Goal: Use online tool/utility: Utilize a website feature to perform a specific function

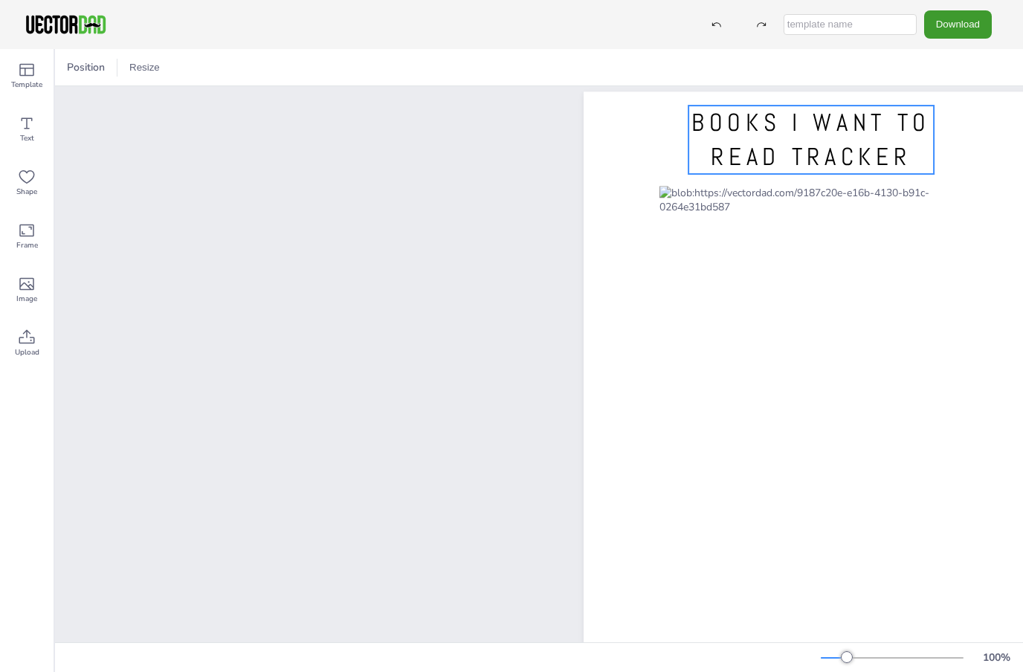
click at [843, 170] on span "BOOKS I WANT TO READ TRACKER" at bounding box center [811, 139] width 239 height 65
click at [846, 164] on span "BOOKS I WANT TO READ TRACKER" at bounding box center [811, 139] width 239 height 65
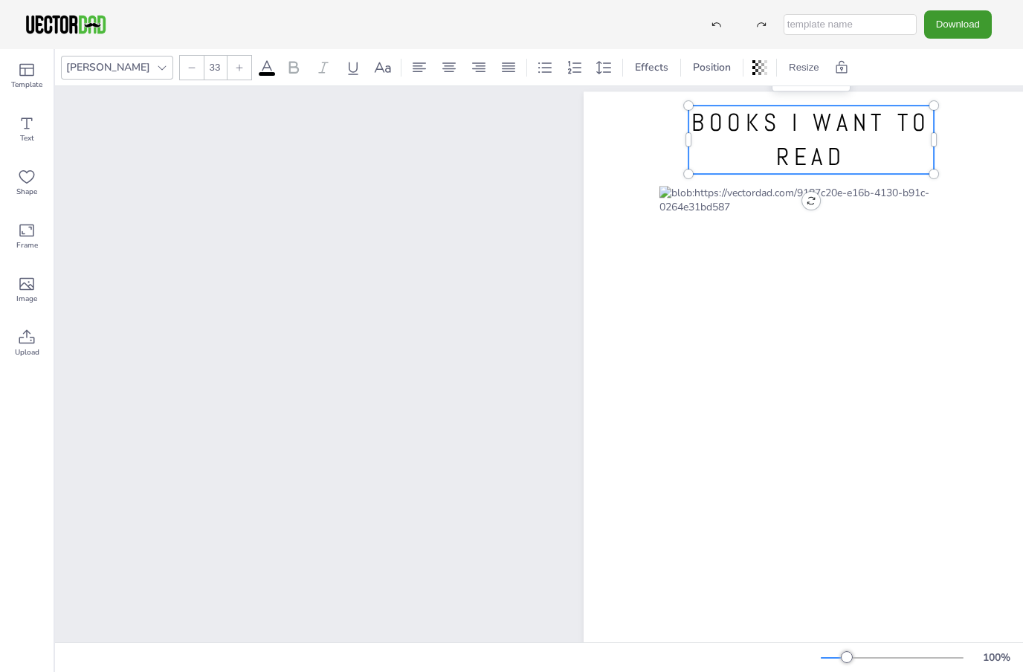
click at [880, 127] on span "BOOKS I WANT TO READ" at bounding box center [811, 139] width 239 height 65
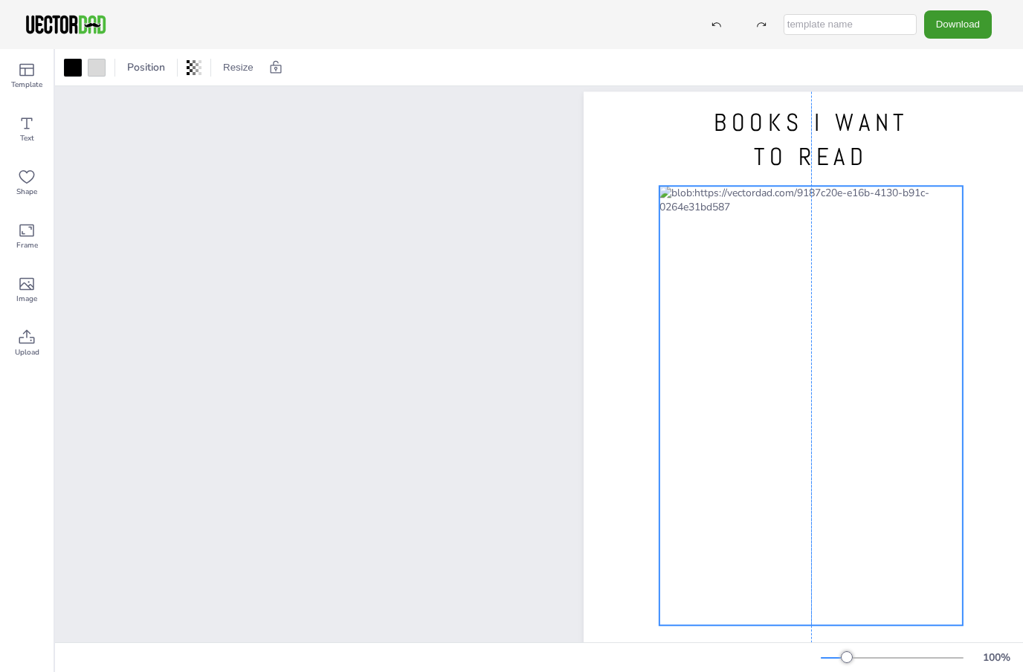
click at [849, 262] on div at bounding box center [811, 406] width 303 height 440
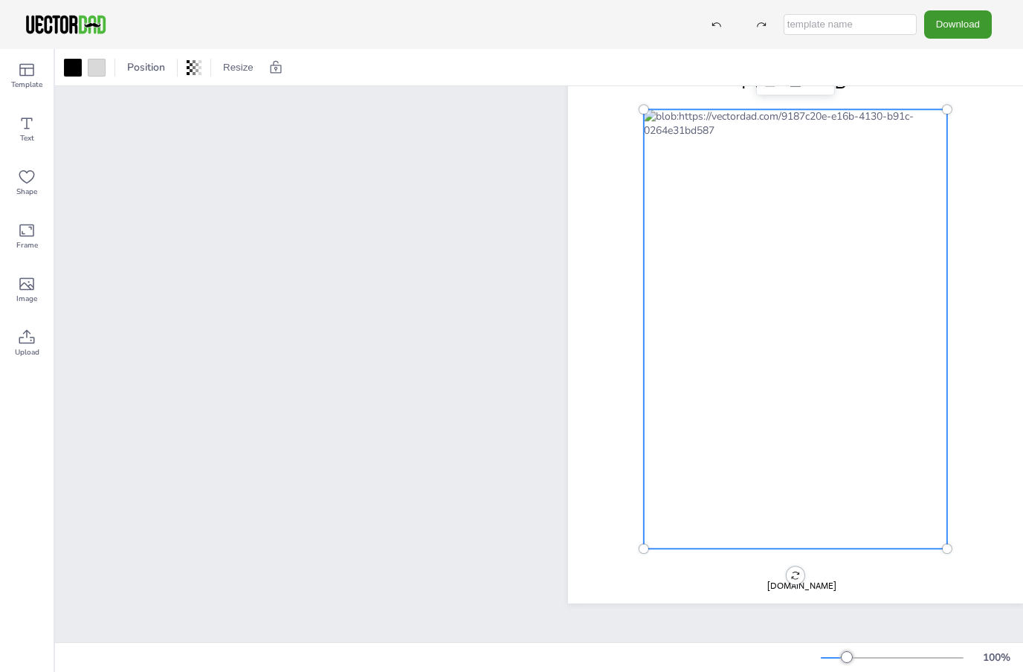
scroll to position [77, 16]
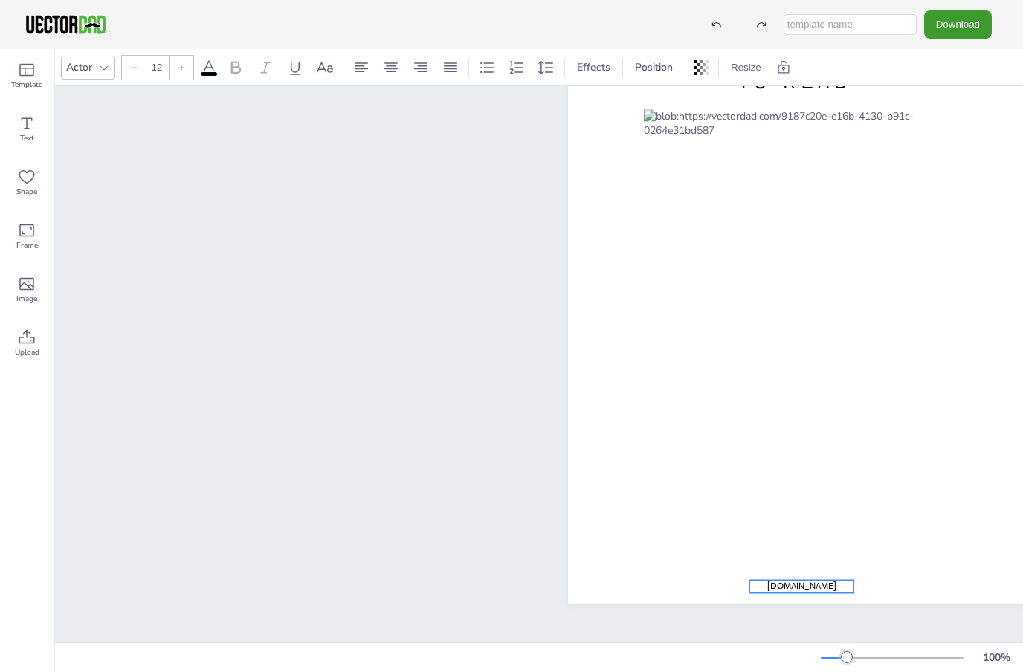
click at [805, 585] on span "[DOMAIN_NAME]" at bounding box center [801, 586] width 69 height 12
click at [802, 561] on div at bounding box center [802, 550] width 24 height 24
click at [24, 280] on icon at bounding box center [27, 284] width 18 height 18
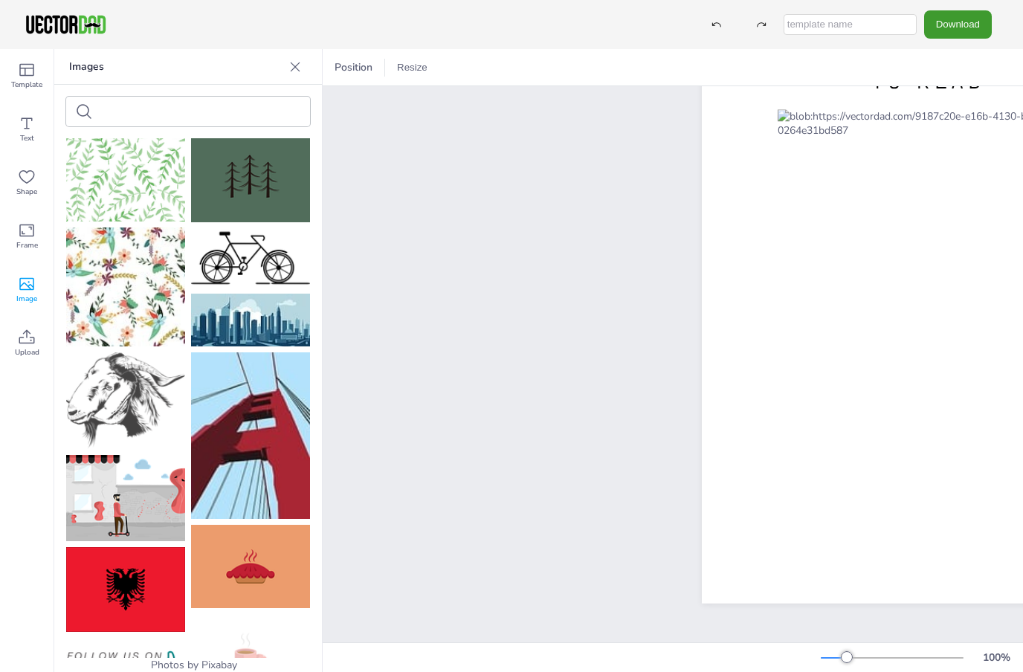
scroll to position [904, 0]
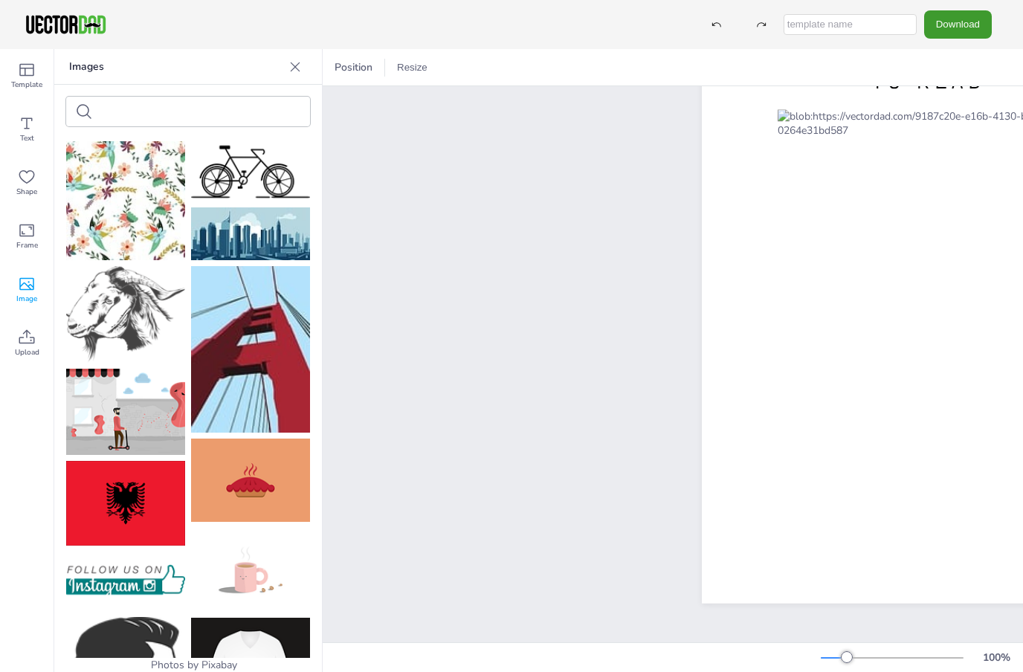
click at [242, 120] on div at bounding box center [188, 112] width 244 height 30
click at [226, 99] on div at bounding box center [188, 112] width 244 height 30
click at [221, 120] on div at bounding box center [188, 112] width 244 height 30
click at [219, 110] on div at bounding box center [188, 112] width 244 height 30
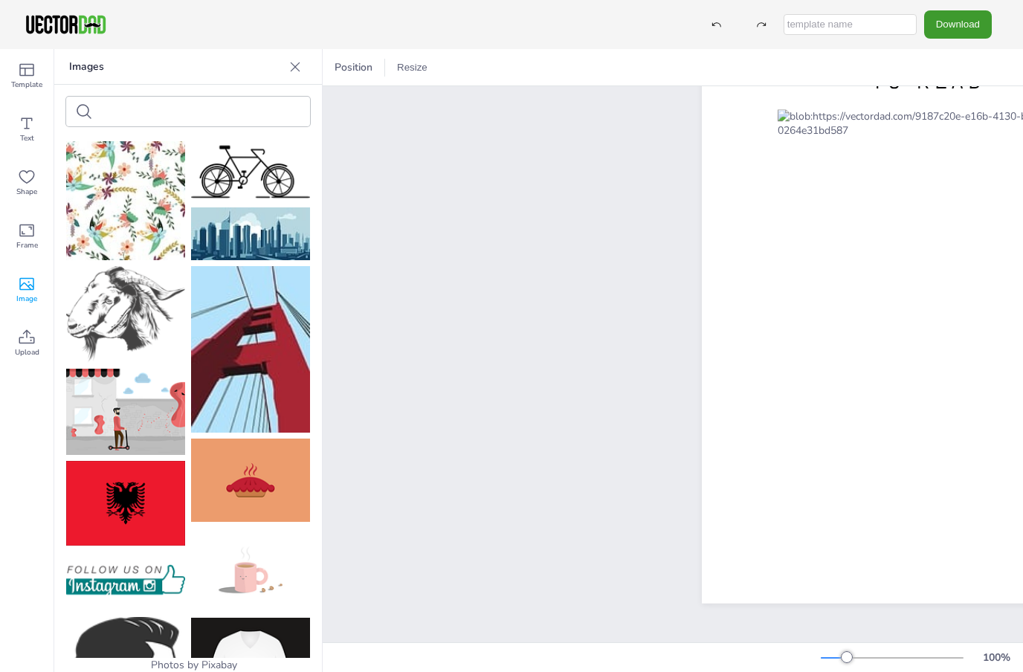
click at [90, 113] on icon at bounding box center [84, 112] width 18 height 18
click at [118, 112] on input "text" at bounding box center [162, 111] width 126 height 11
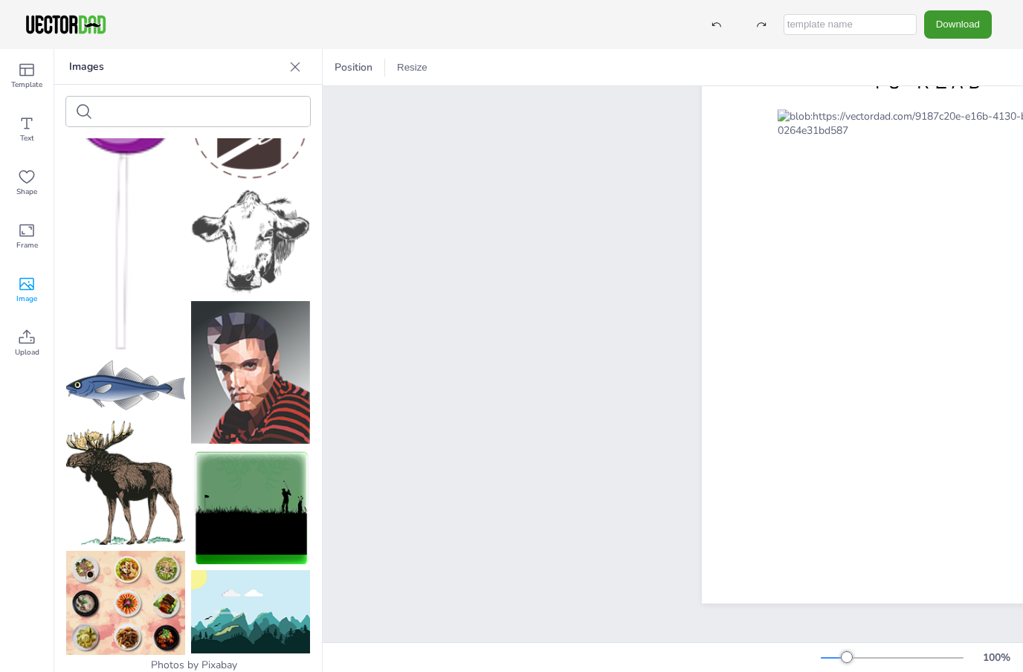
scroll to position [6307, 0]
click at [37, 335] on div "Upload" at bounding box center [27, 344] width 54 height 54
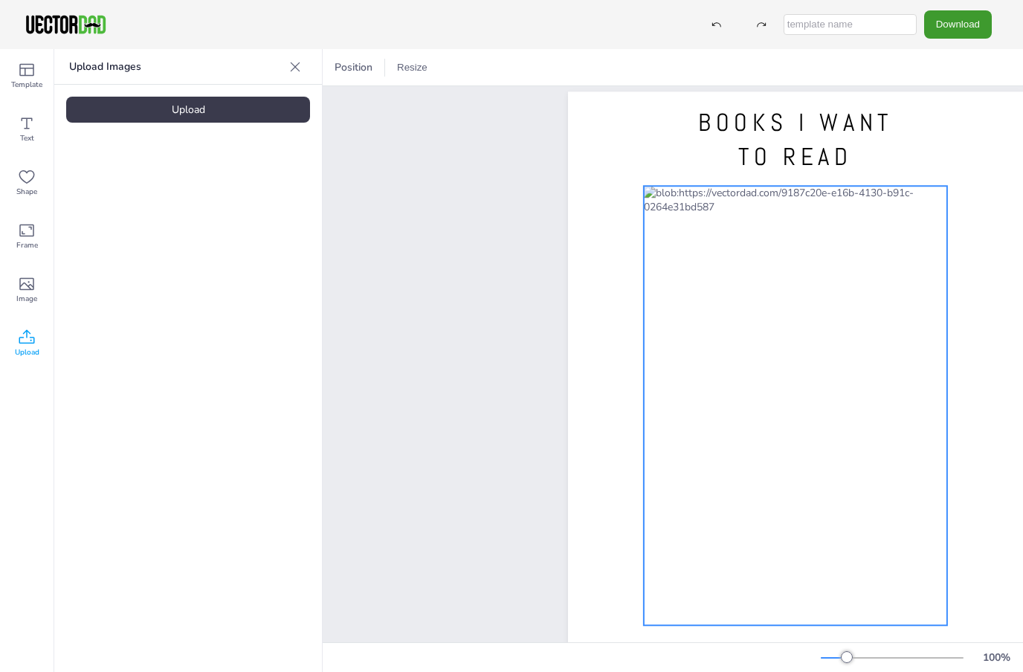
scroll to position [0, 149]
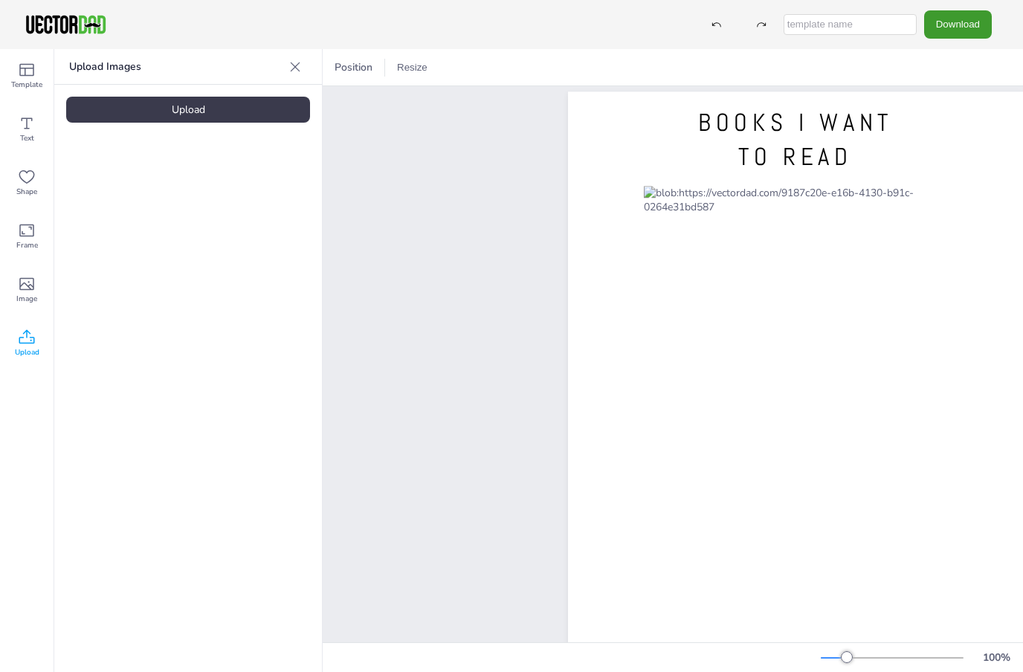
click at [112, 117] on div "Upload" at bounding box center [188, 110] width 244 height 26
click at [27, 310] on div "Image" at bounding box center [27, 290] width 54 height 54
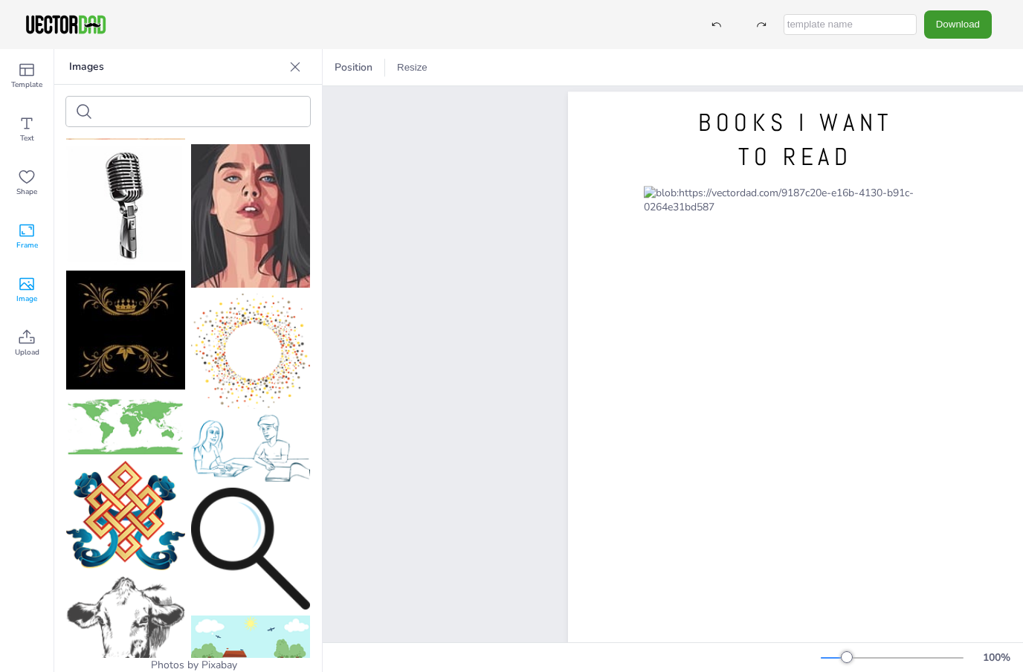
scroll to position [6820, 0]
click at [26, 332] on icon at bounding box center [27, 338] width 18 height 18
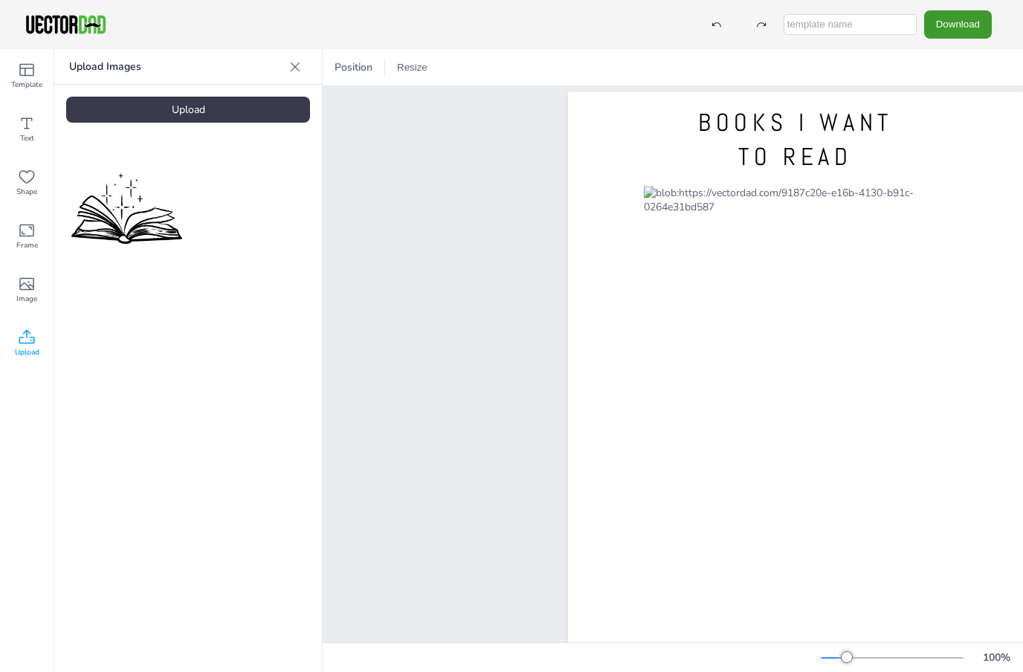
click at [135, 179] on img at bounding box center [125, 205] width 119 height 83
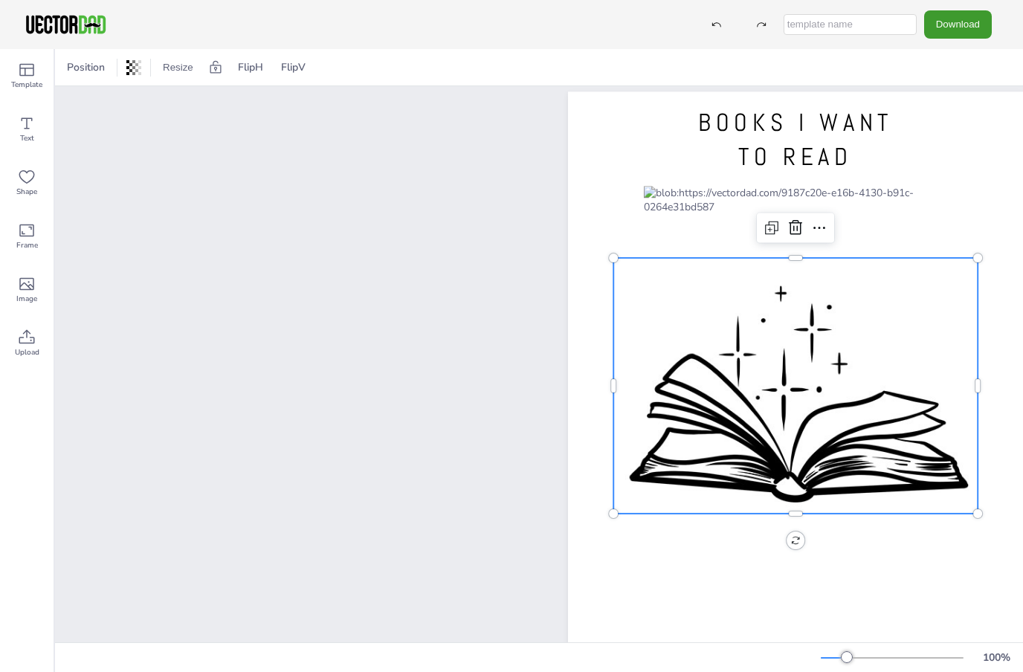
scroll to position [0, 16]
click at [612, 257] on div at bounding box center [614, 258] width 12 height 12
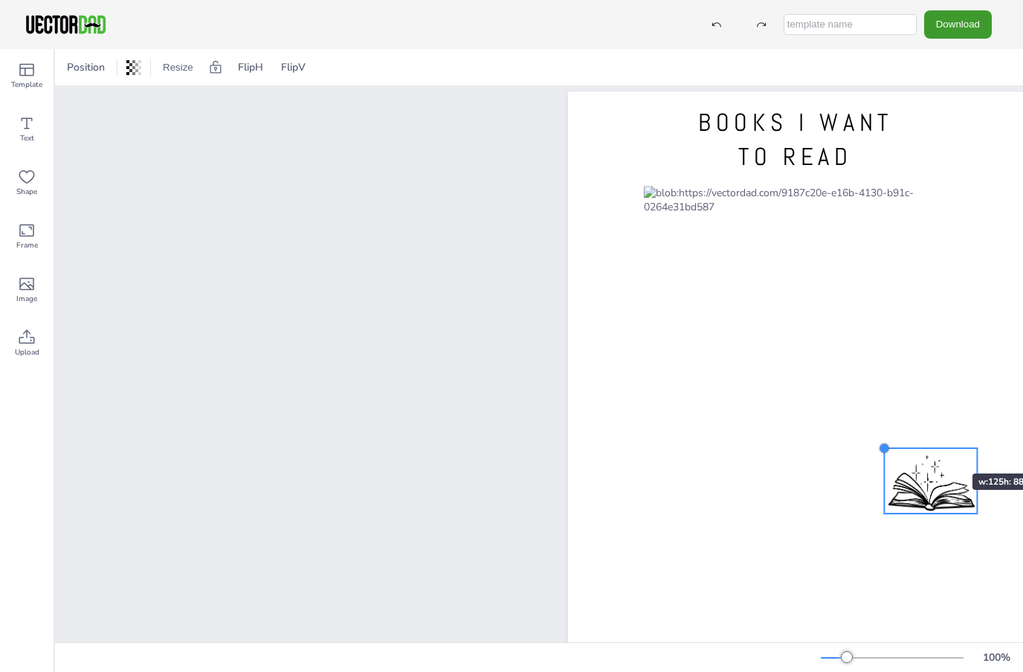
drag, startPoint x: 612, startPoint y: 257, endPoint x: 928, endPoint y: 447, distance: 369.0
click at [928, 447] on div "BOOKS I WANT TO READ" at bounding box center [795, 386] width 455 height 588
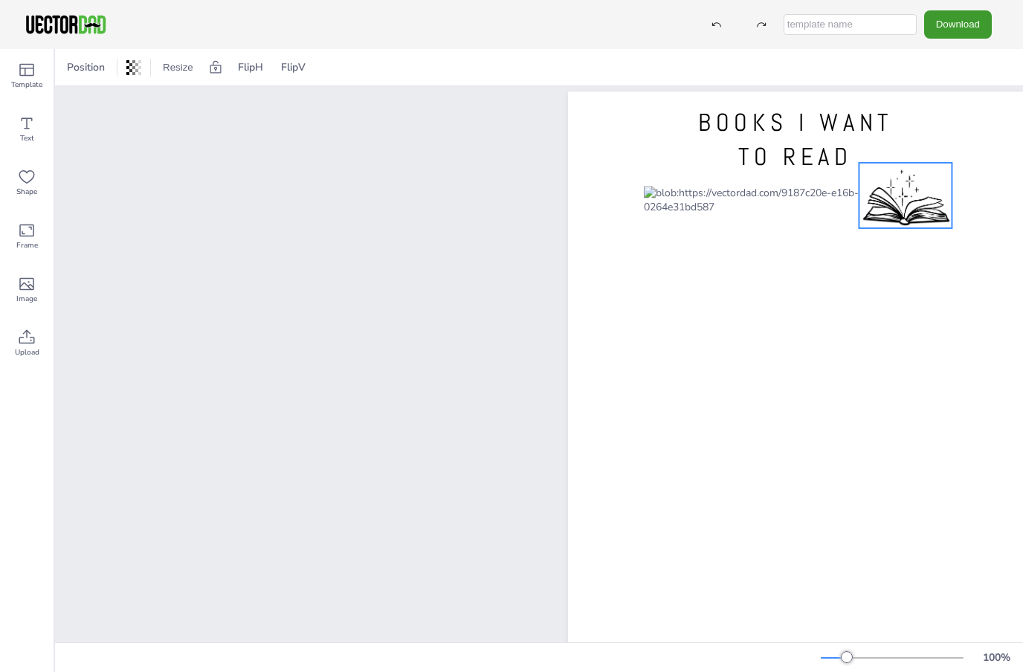
drag, startPoint x: 935, startPoint y: 467, endPoint x: 910, endPoint y: 182, distance: 285.9
click at [910, 182] on div at bounding box center [905, 195] width 93 height 65
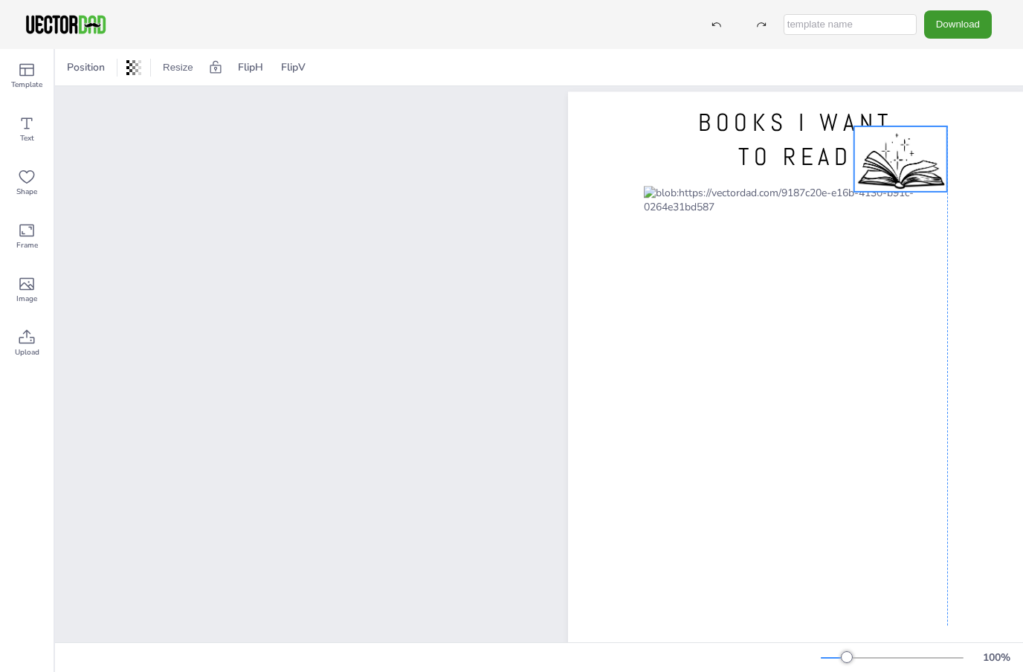
drag, startPoint x: 904, startPoint y: 193, endPoint x: 898, endPoint y: 156, distance: 37.7
click at [898, 156] on div at bounding box center [901, 158] width 93 height 65
drag, startPoint x: 852, startPoint y: 125, endPoint x: 895, endPoint y: 145, distance: 46.9
click at [895, 145] on div "BOOKS I WANT TO READ" at bounding box center [795, 386] width 455 height 588
drag, startPoint x: 906, startPoint y: 165, endPoint x: 875, endPoint y: 151, distance: 33.6
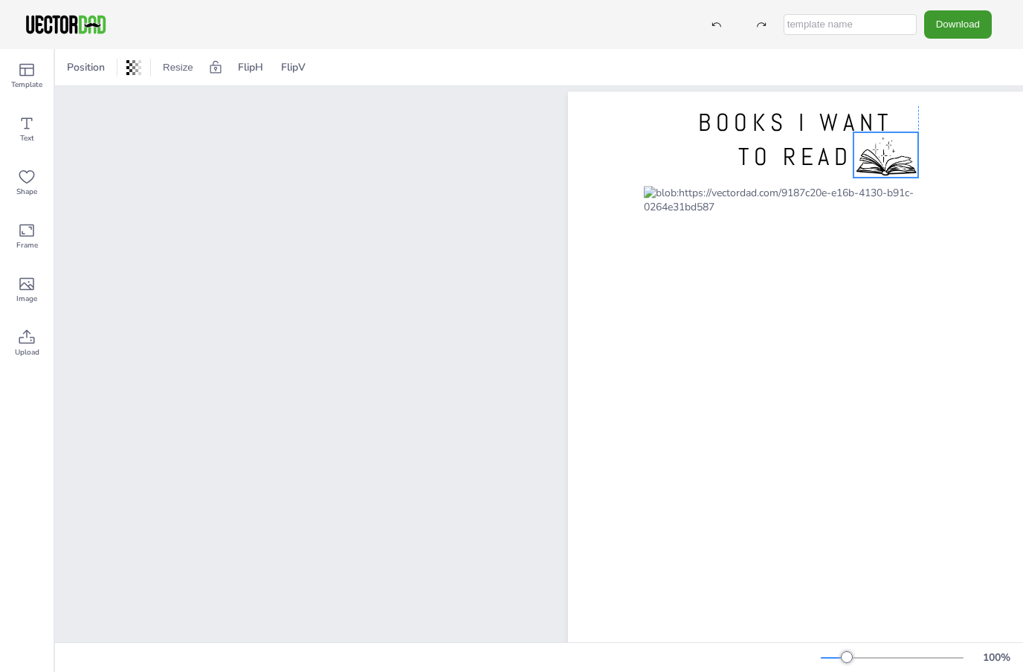
click at [875, 151] on div at bounding box center [886, 154] width 65 height 45
click at [861, 106] on icon at bounding box center [862, 103] width 18 height 18
drag, startPoint x: 904, startPoint y: 173, endPoint x: 690, endPoint y: 160, distance: 214.6
click at [690, 160] on div at bounding box center [686, 154] width 65 height 45
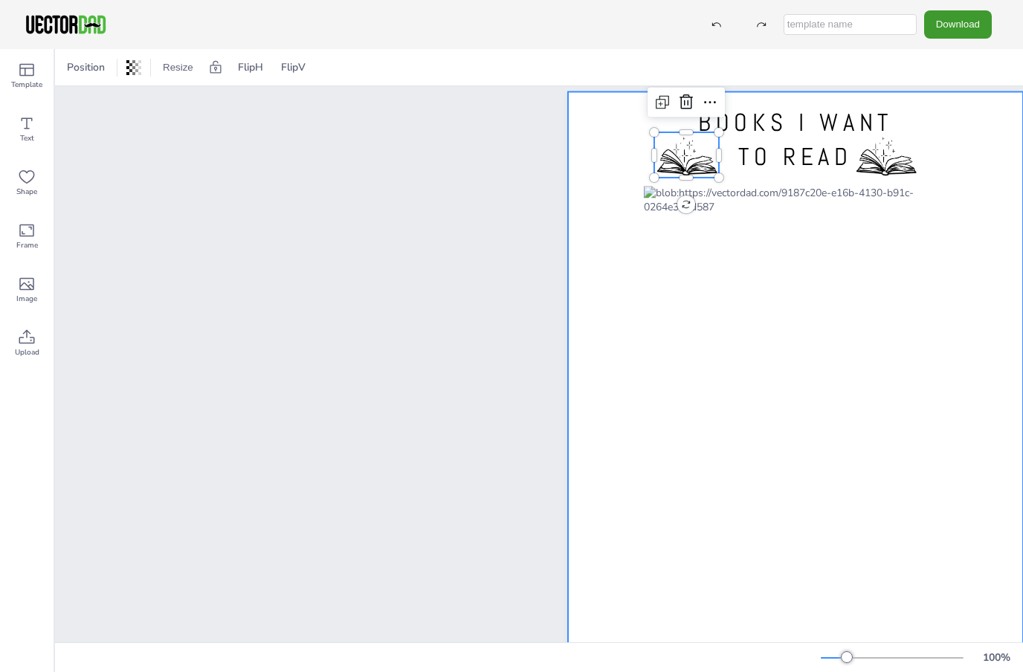
click at [971, 170] on div at bounding box center [795, 386] width 455 height 588
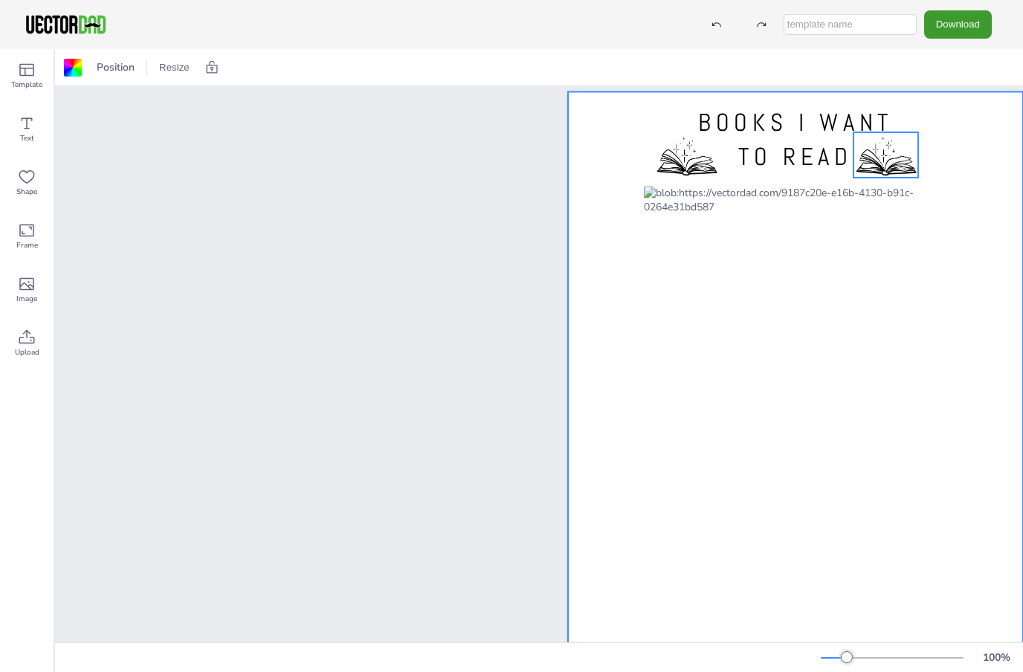
click at [880, 162] on div at bounding box center [886, 154] width 65 height 45
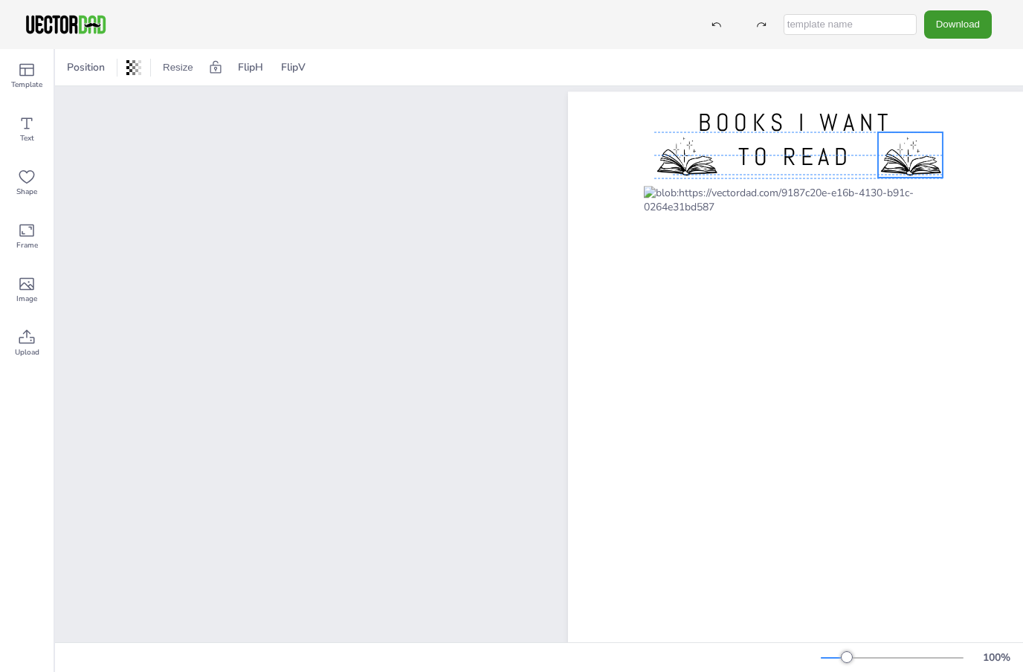
drag, startPoint x: 880, startPoint y: 162, endPoint x: 904, endPoint y: 160, distance: 23.9
click at [904, 160] on div at bounding box center [910, 154] width 65 height 45
click at [703, 166] on div at bounding box center [686, 154] width 65 height 45
drag, startPoint x: 703, startPoint y: 166, endPoint x: 694, endPoint y: 167, distance: 9.0
click at [694, 167] on div at bounding box center [676, 154] width 65 height 45
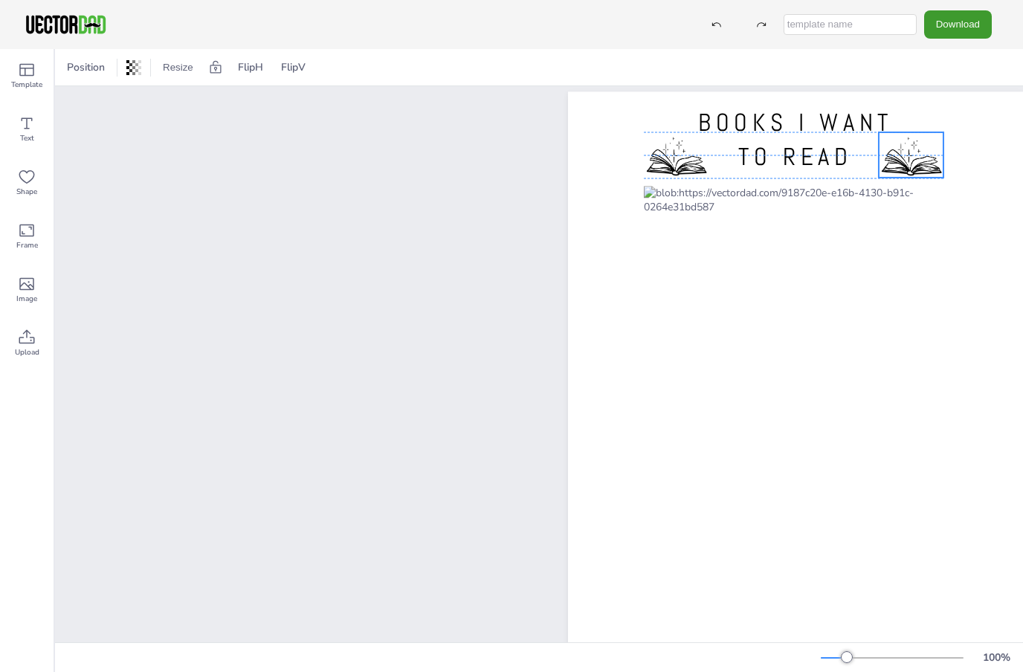
click at [901, 169] on div at bounding box center [911, 154] width 65 height 45
click at [634, 249] on div at bounding box center [795, 386] width 455 height 588
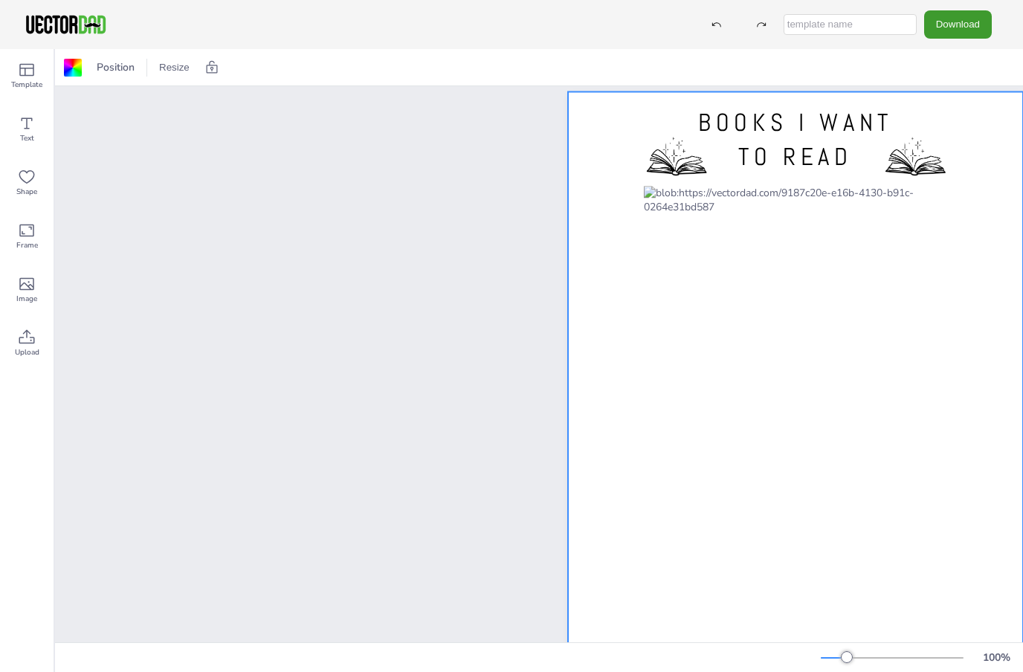
click at [634, 249] on div at bounding box center [795, 386] width 455 height 588
drag, startPoint x: 838, startPoint y: 39, endPoint x: -1, endPoint y: -1, distance: 839.9
click at [0, 0] on html "Download Template Text Shape Frame Image Upload Position Resize BOOKS I WANT TO…" at bounding box center [511, 336] width 1023 height 672
click at [205, 68] on icon at bounding box center [212, 67] width 15 height 15
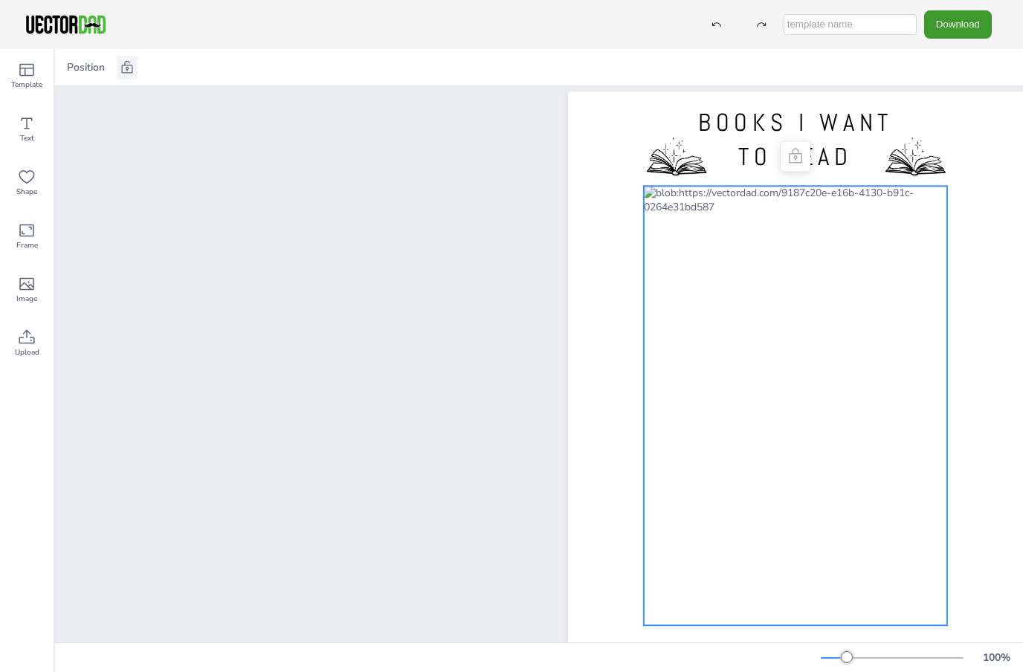
click at [646, 271] on div at bounding box center [795, 406] width 303 height 440
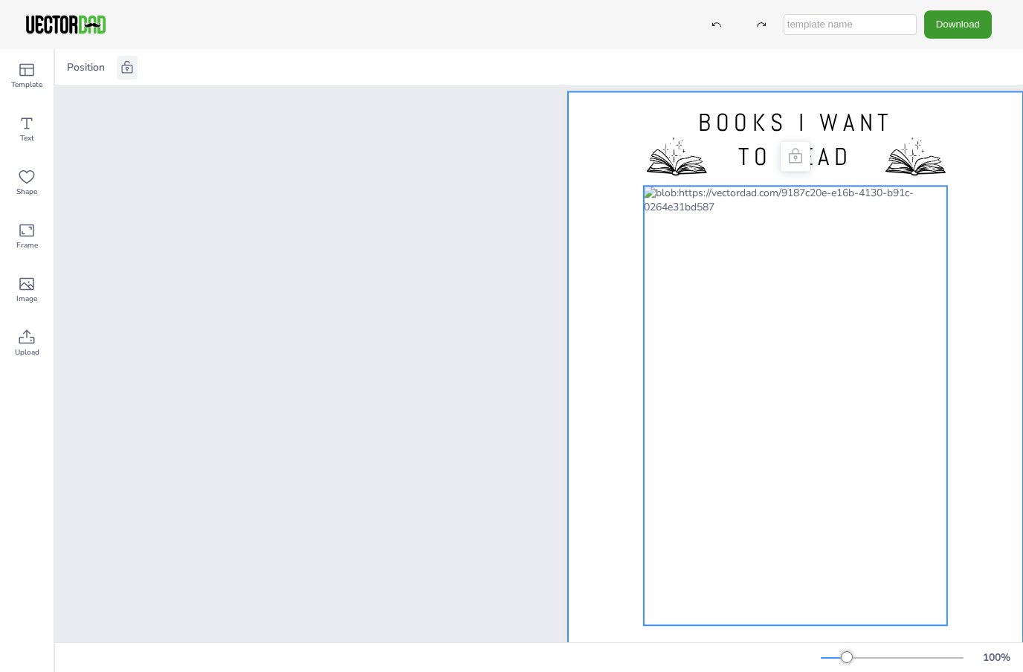
click at [623, 267] on div at bounding box center [795, 386] width 455 height 588
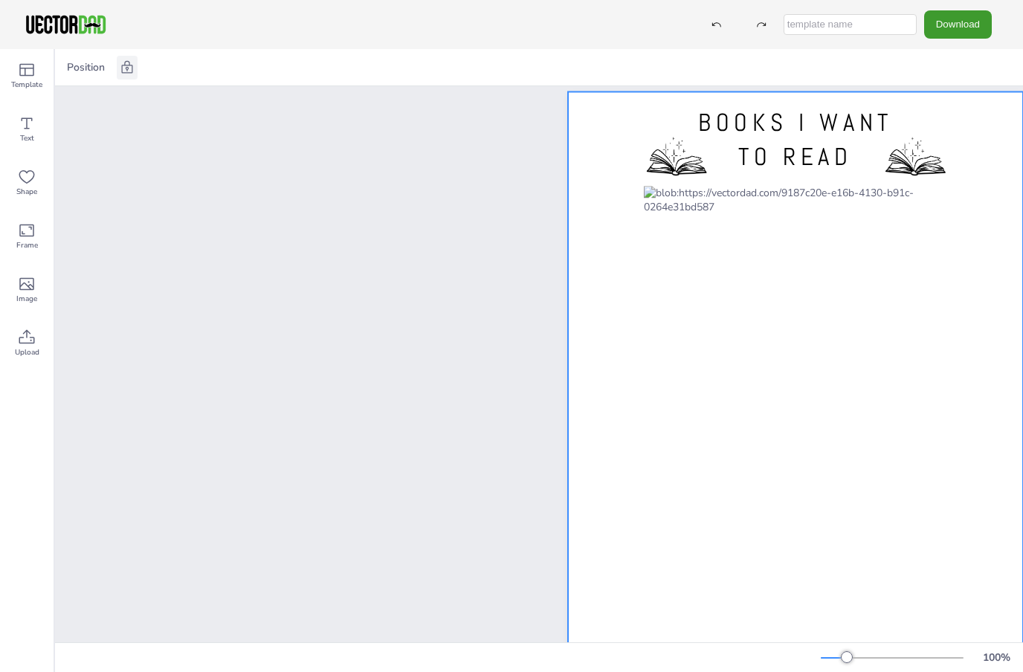
click at [604, 205] on div at bounding box center [795, 386] width 455 height 588
click at [974, 22] on button "Download" at bounding box center [958, 24] width 68 height 28
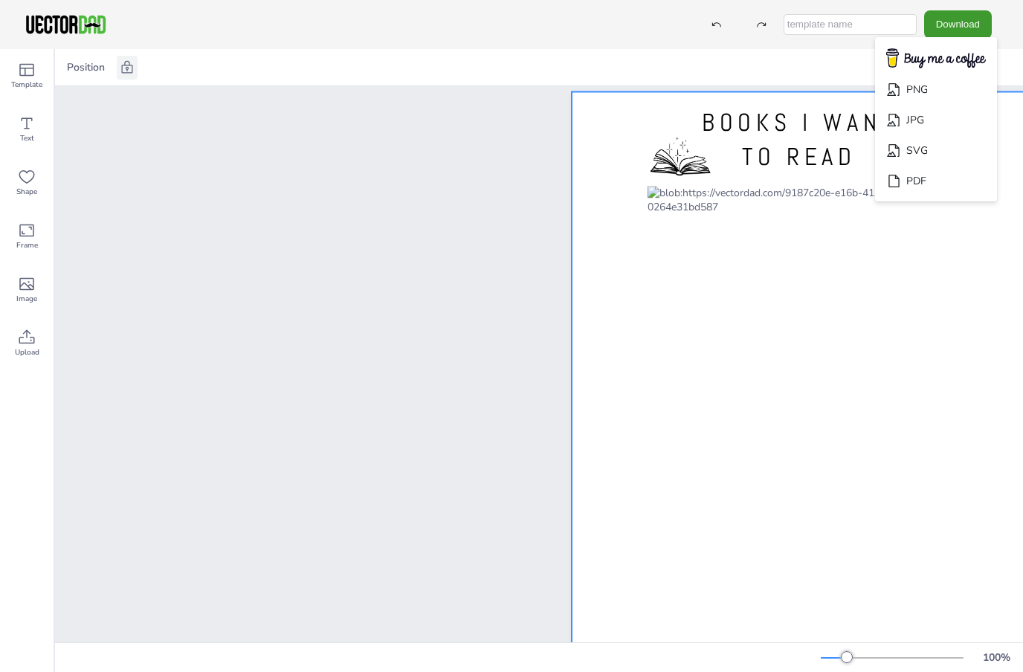
click at [942, 147] on li "SVG" at bounding box center [936, 150] width 122 height 30
click at [958, 37] on button "Download" at bounding box center [958, 24] width 68 height 28
click at [944, 178] on li "PDF" at bounding box center [936, 181] width 122 height 30
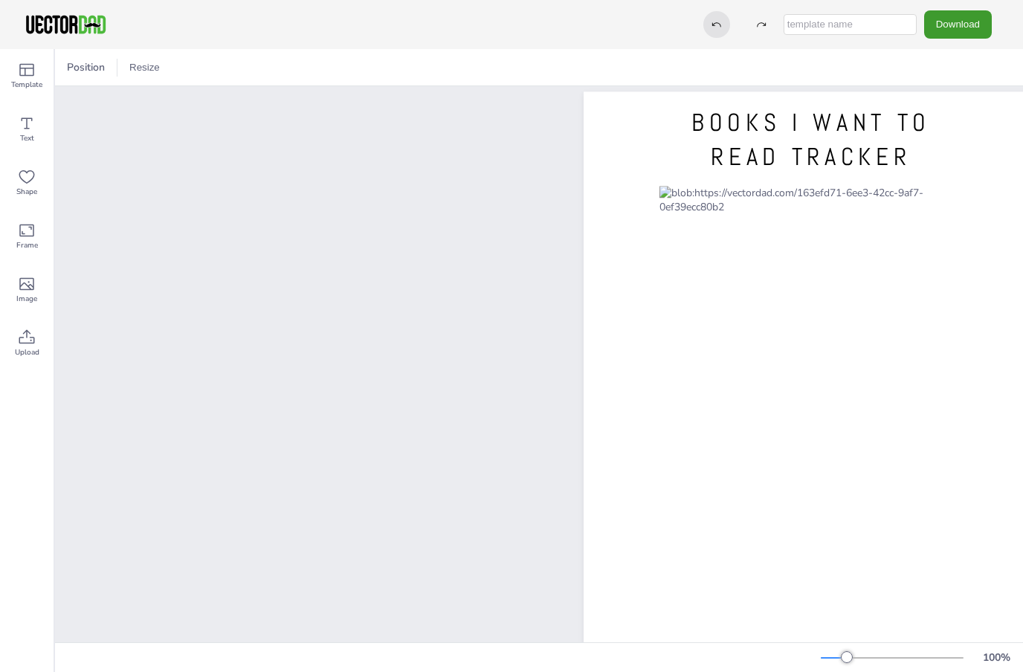
click at [730, 32] on div at bounding box center [717, 24] width 27 height 27
click at [30, 343] on icon at bounding box center [27, 336] width 16 height 14
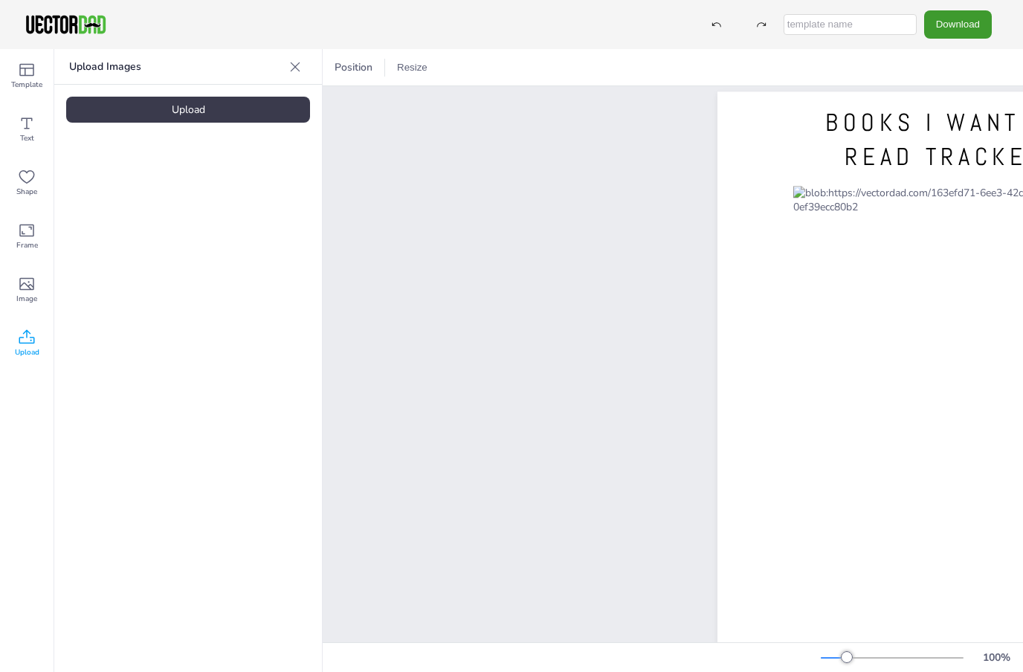
click at [191, 95] on div "Upload Images Upload" at bounding box center [188, 360] width 268 height 623
click at [188, 106] on div "Upload" at bounding box center [188, 110] width 244 height 26
drag, startPoint x: 109, startPoint y: 237, endPoint x: 738, endPoint y: 143, distance: 635.5
click at [737, 142] on div "Template Text Shape Frame Image Upload Upload Images Upload Position Resize BOO…" at bounding box center [511, 360] width 1023 height 623
click at [139, 217] on img at bounding box center [125, 205] width 119 height 83
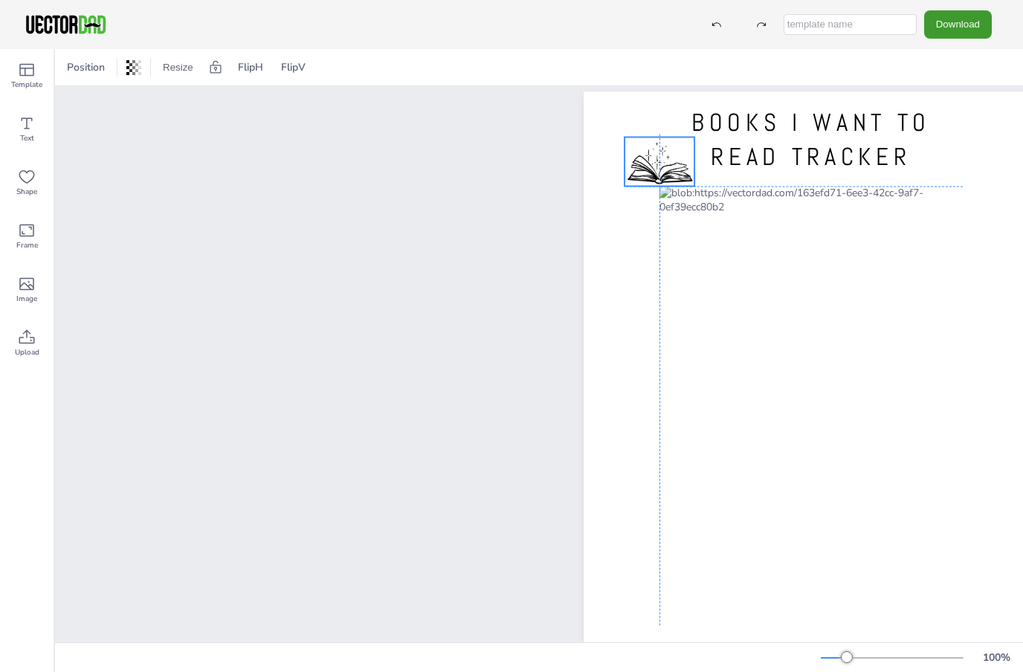
click at [634, 99] on div at bounding box center [811, 386] width 455 height 588
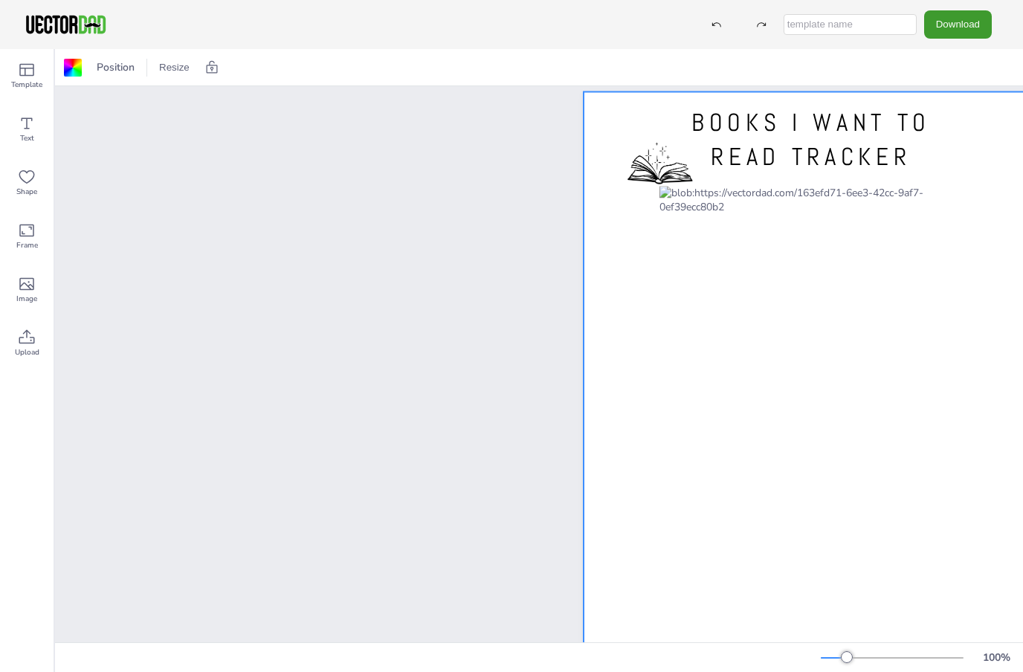
click at [675, 172] on div at bounding box center [660, 161] width 70 height 49
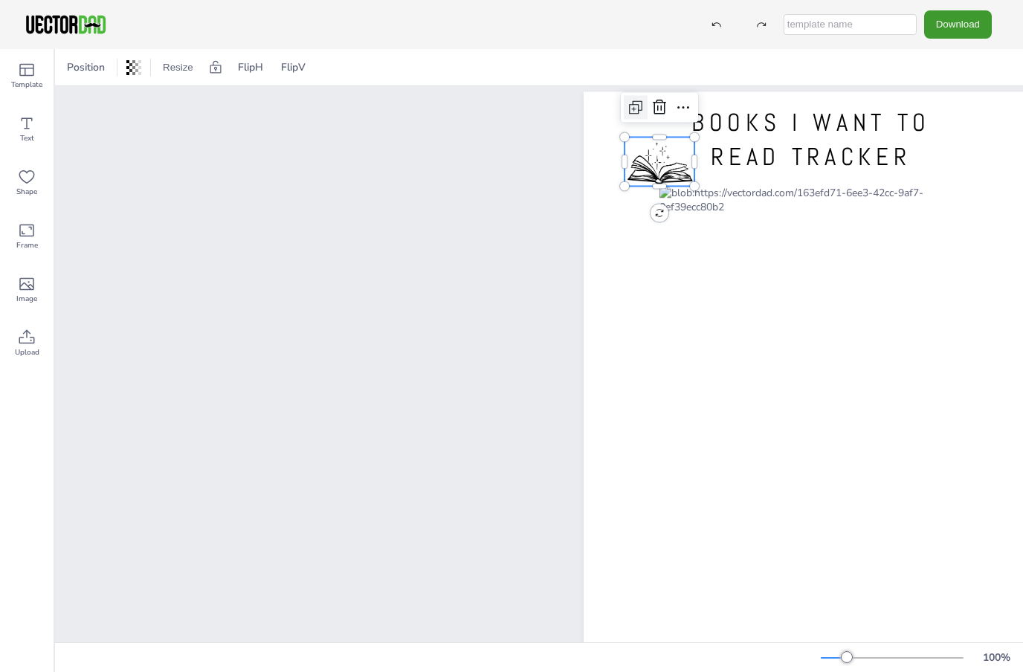
click at [635, 106] on icon at bounding box center [636, 107] width 18 height 18
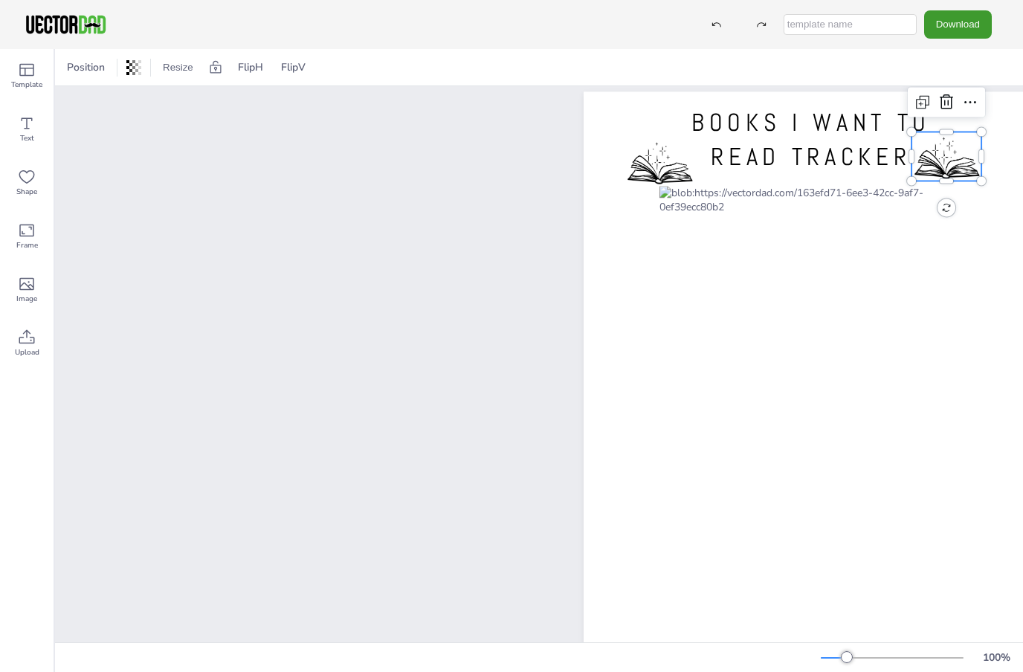
click at [656, 173] on div at bounding box center [660, 161] width 70 height 49
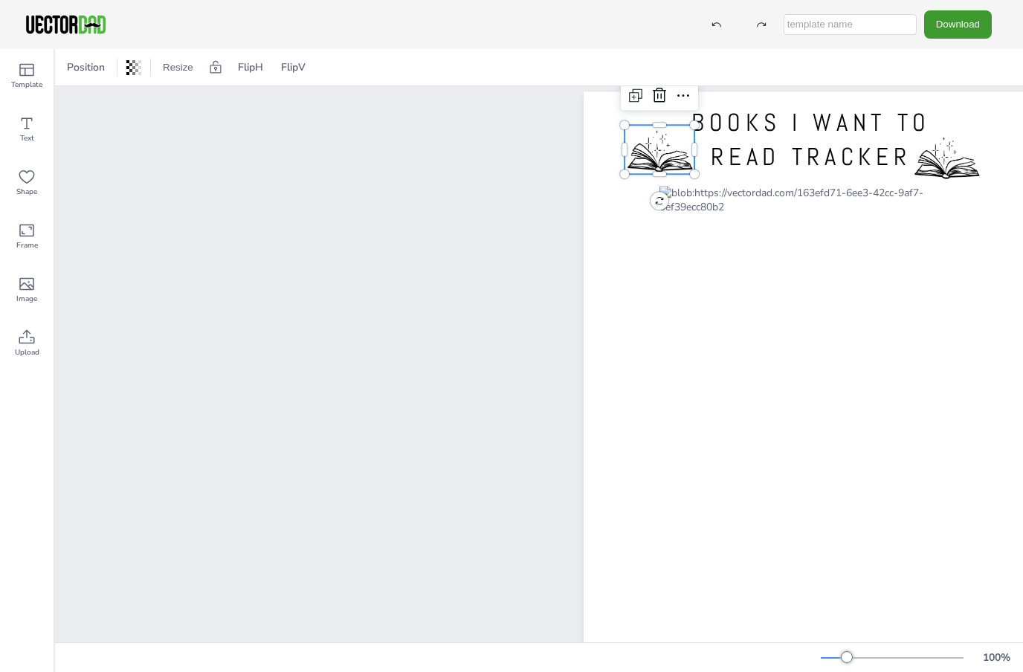
click at [950, 171] on div at bounding box center [947, 156] width 70 height 49
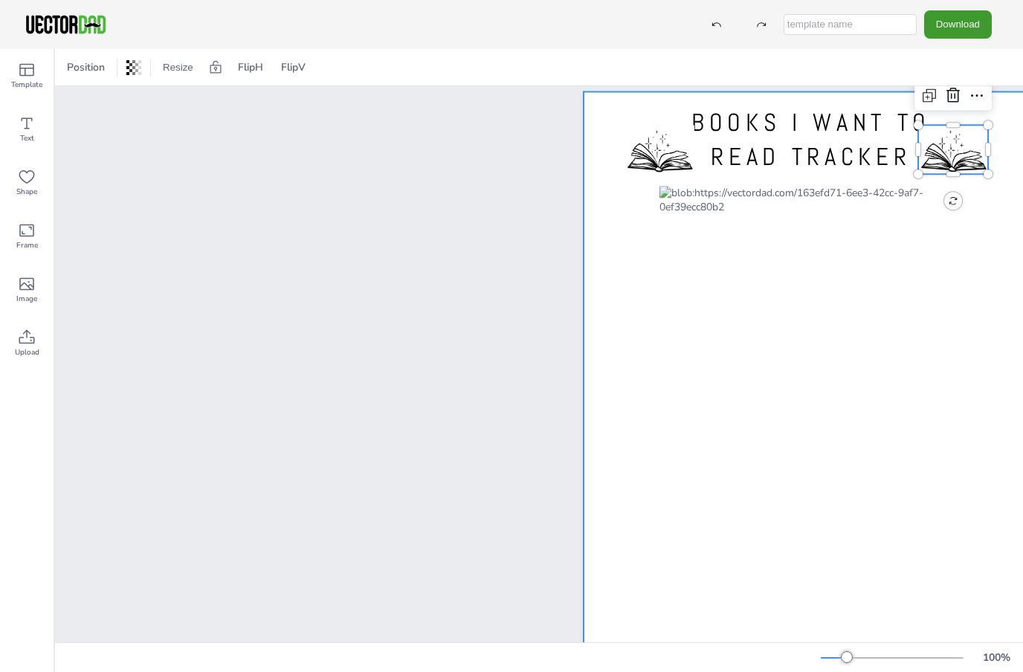
click at [992, 211] on div at bounding box center [811, 386] width 455 height 588
click at [952, 161] on div at bounding box center [953, 149] width 70 height 49
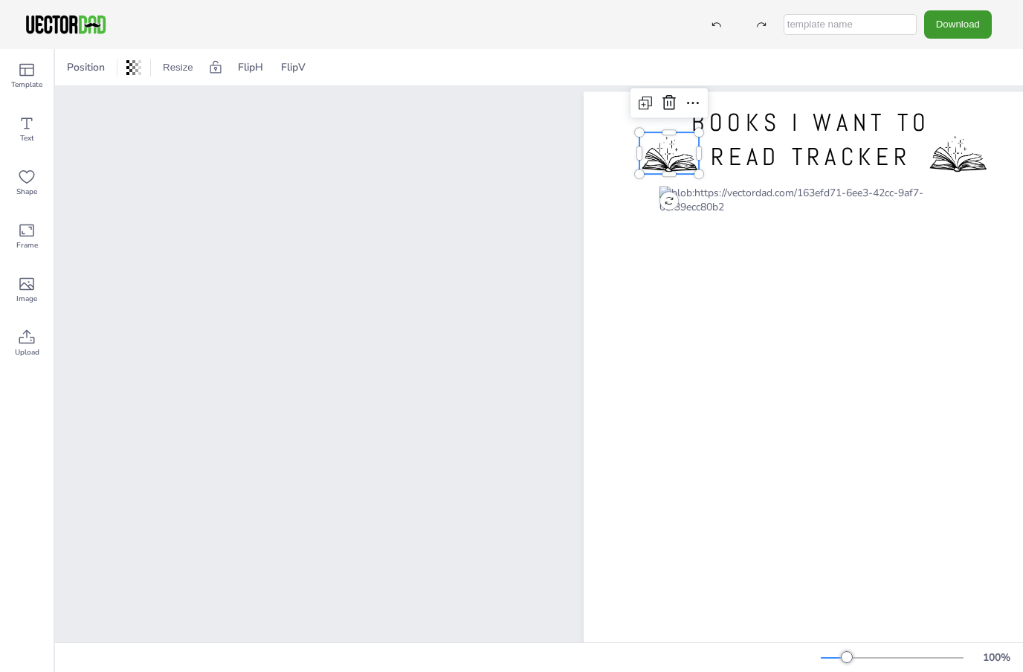
click at [952, 166] on div at bounding box center [957, 153] width 61 height 42
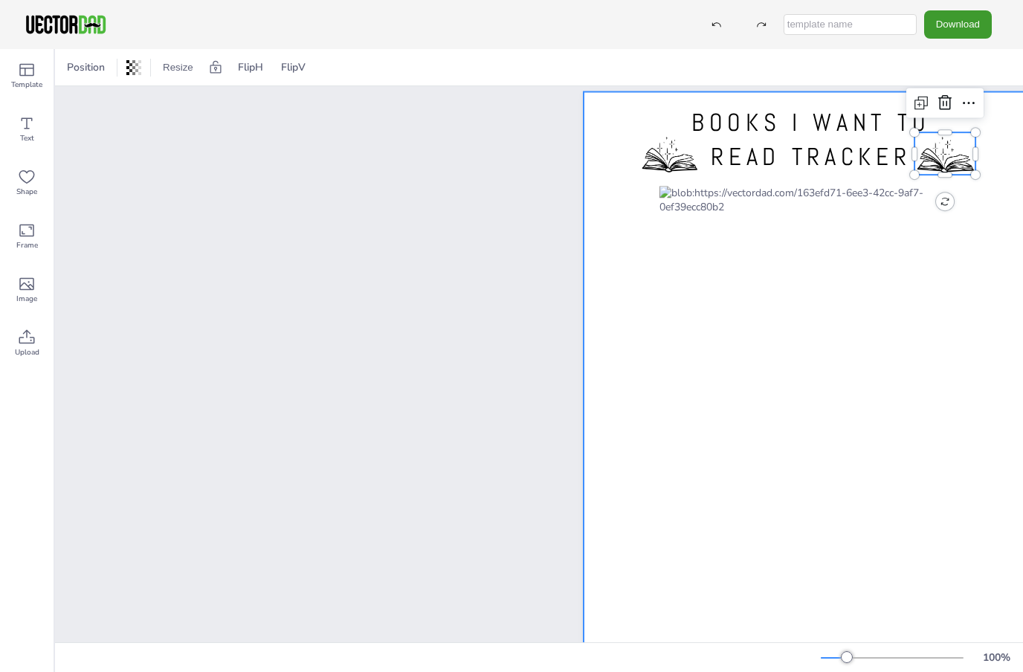
click at [1005, 181] on div at bounding box center [811, 386] width 455 height 588
click at [663, 161] on div at bounding box center [669, 153] width 59 height 42
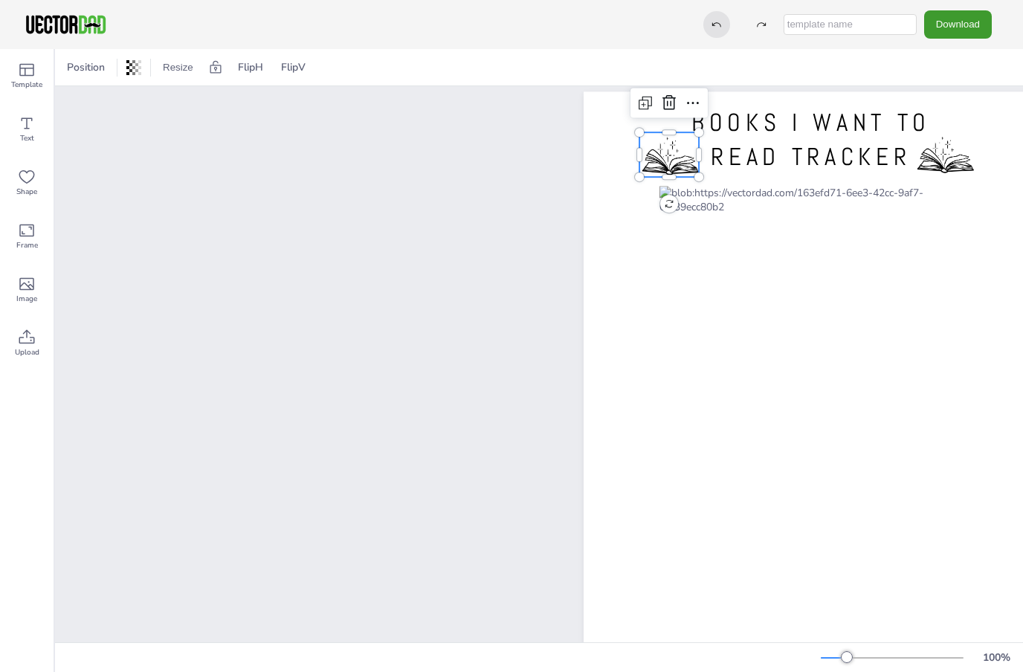
click at [730, 16] on div at bounding box center [717, 24] width 27 height 27
click at [976, 137] on div at bounding box center [811, 386] width 455 height 588
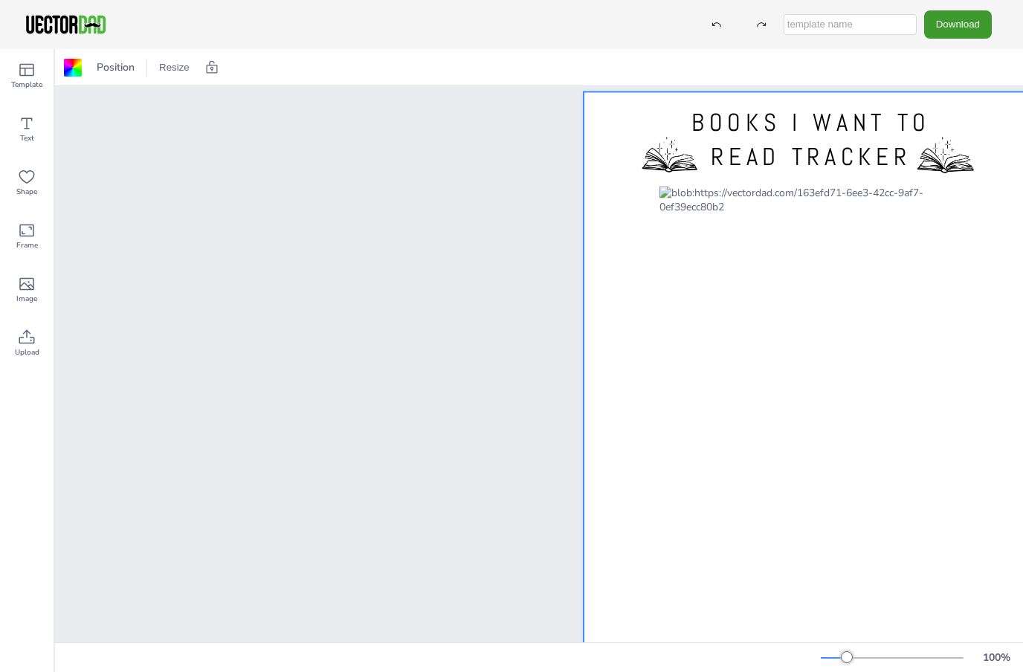
click at [956, 165] on div at bounding box center [945, 153] width 61 height 42
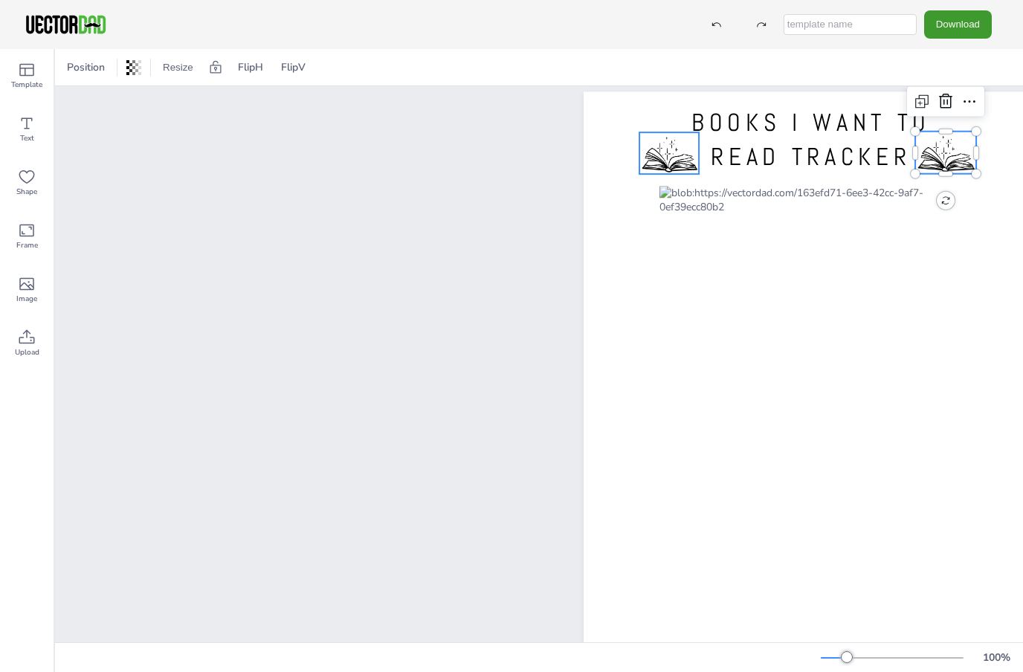
click at [673, 161] on div at bounding box center [669, 153] width 59 height 42
click at [950, 160] on div at bounding box center [945, 153] width 61 height 42
click at [1002, 112] on div at bounding box center [811, 386] width 455 height 588
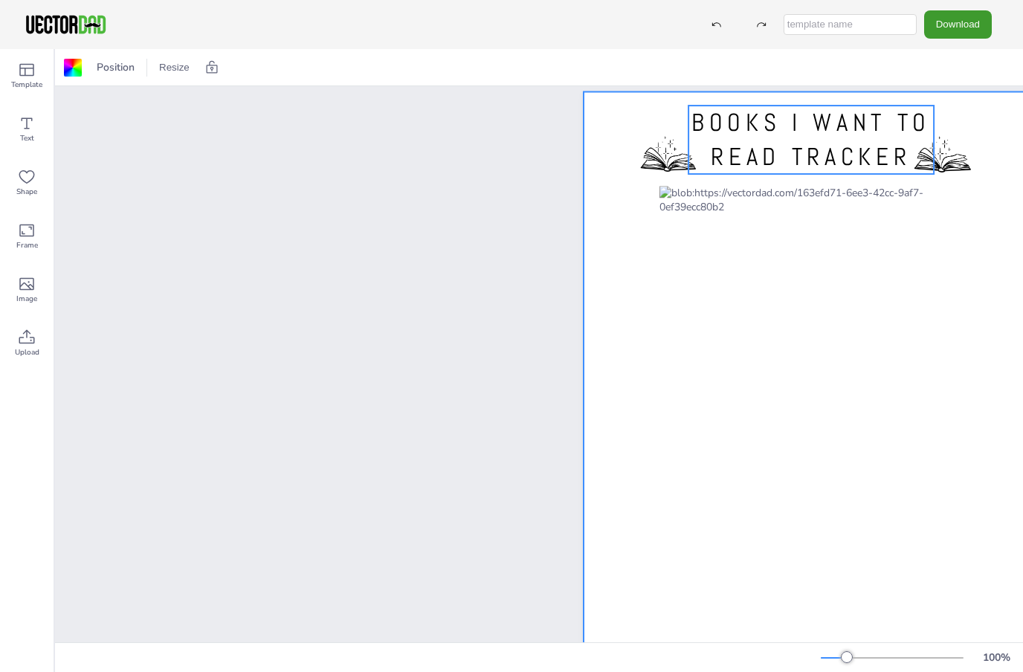
click at [875, 159] on span "BOOKS I WANT TO READ TRACKER" at bounding box center [811, 139] width 239 height 65
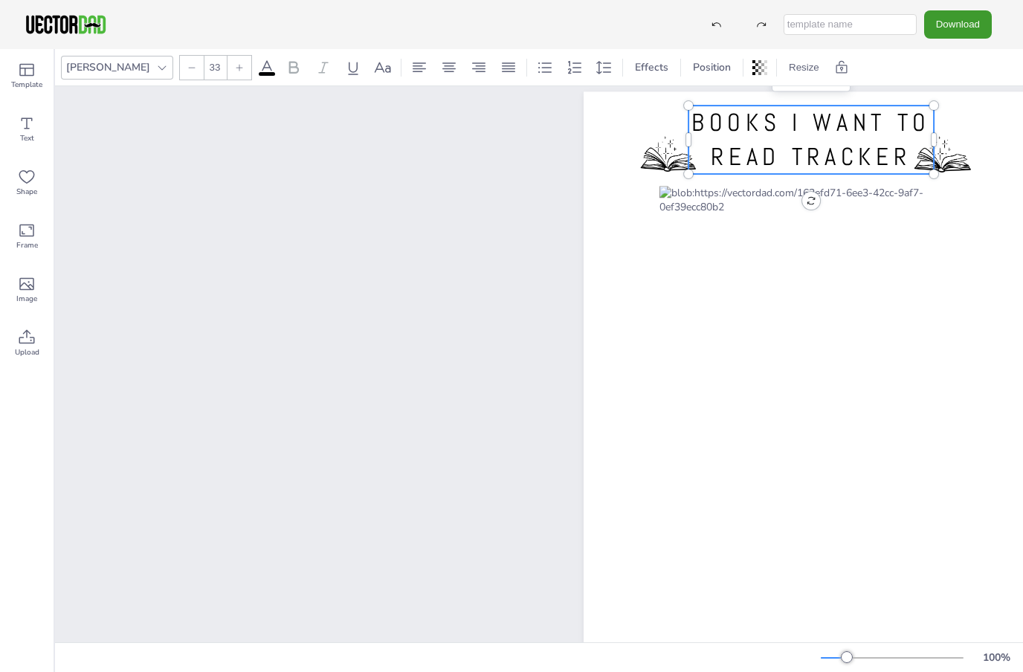
click at [863, 155] on span "BOOKS I WANT TO READ TRACKER" at bounding box center [811, 139] width 239 height 65
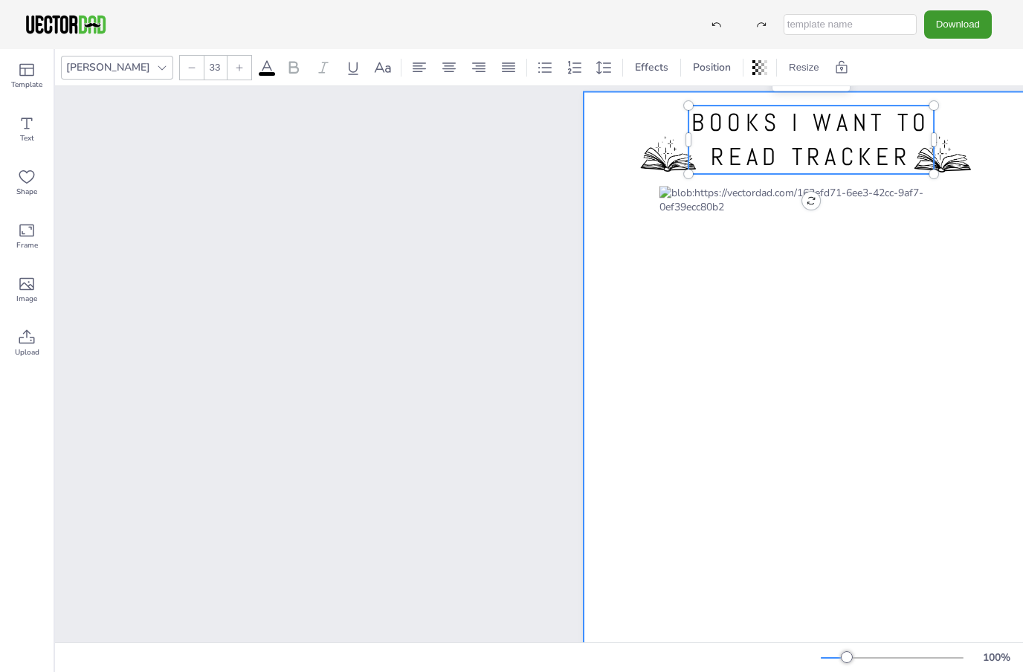
click at [1007, 132] on div at bounding box center [811, 386] width 455 height 588
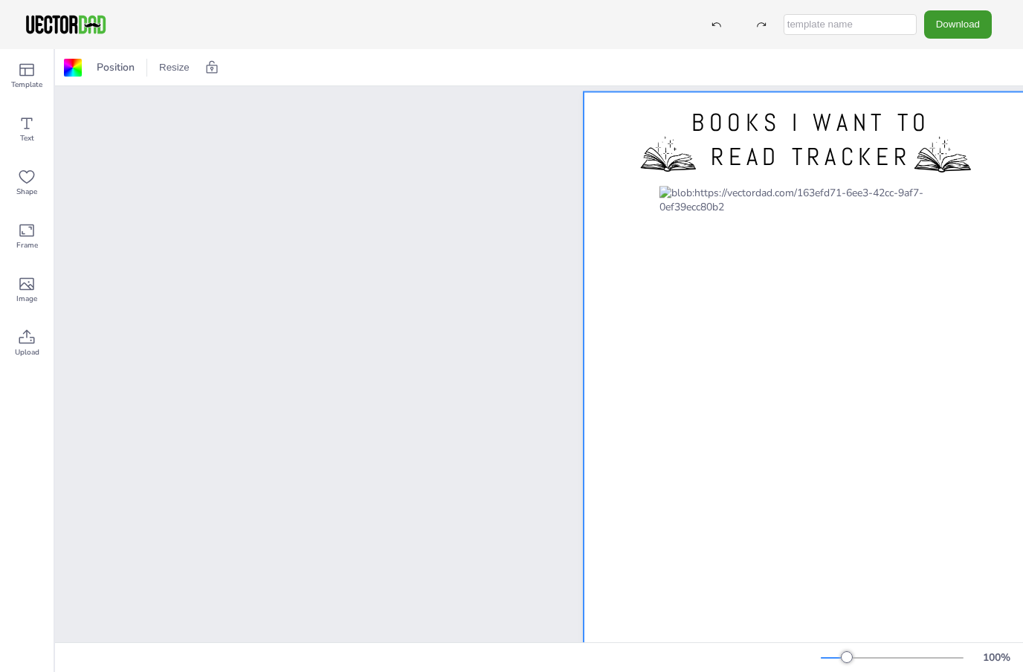
click at [981, 124] on div at bounding box center [811, 386] width 455 height 588
click at [655, 170] on div at bounding box center [667, 153] width 59 height 42
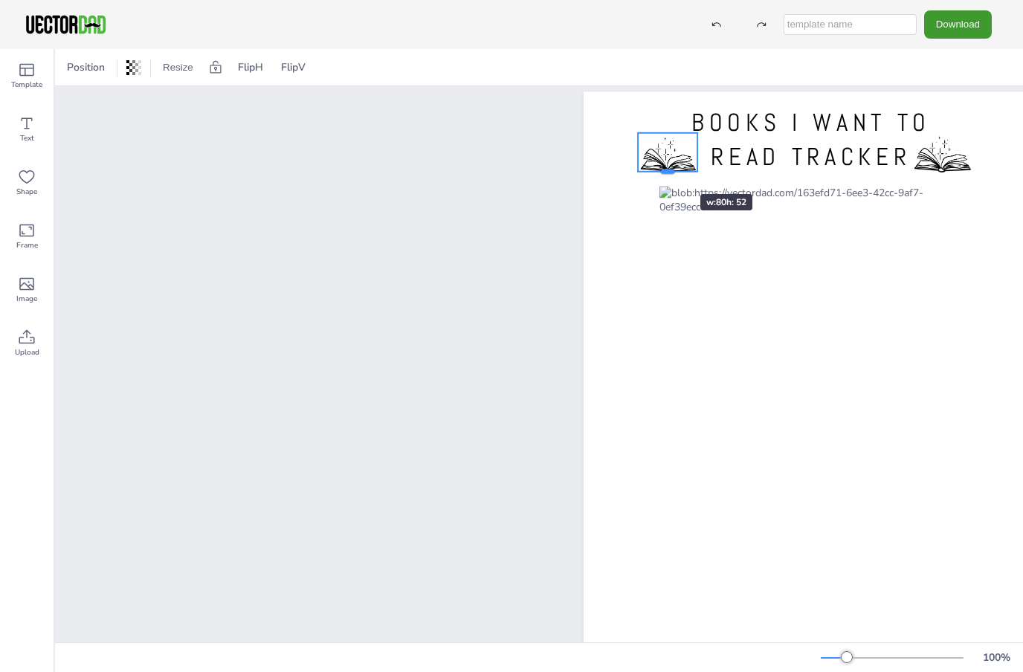
click at [656, 167] on div at bounding box center [667, 172] width 59 height 12
click at [678, 144] on div at bounding box center [667, 157] width 59 height 42
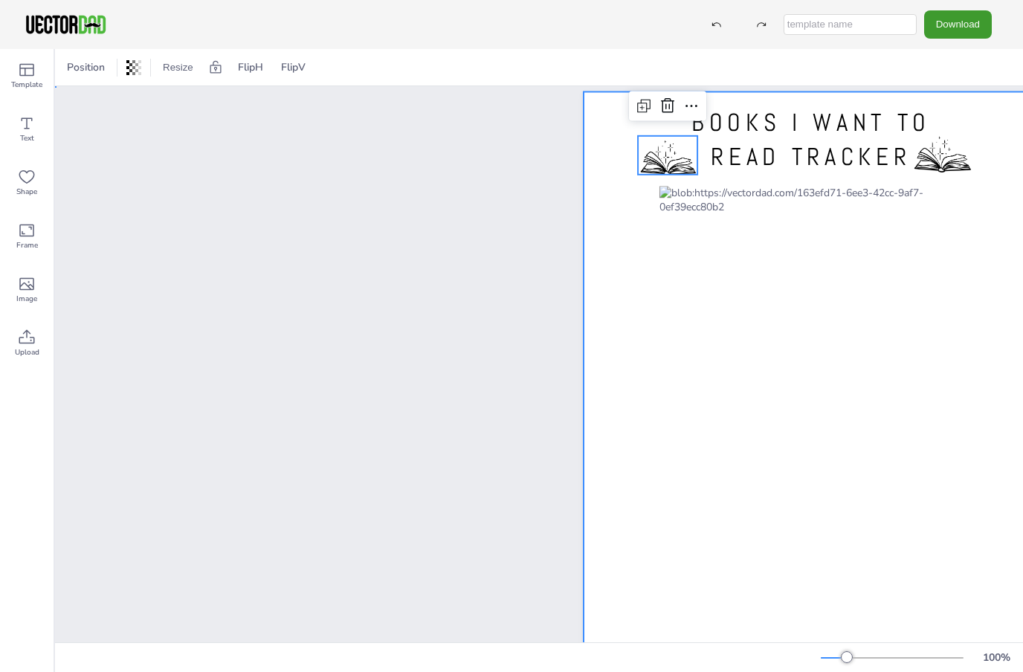
click at [1008, 234] on div at bounding box center [811, 386] width 455 height 588
click at [33, 65] on icon at bounding box center [26, 70] width 15 height 13
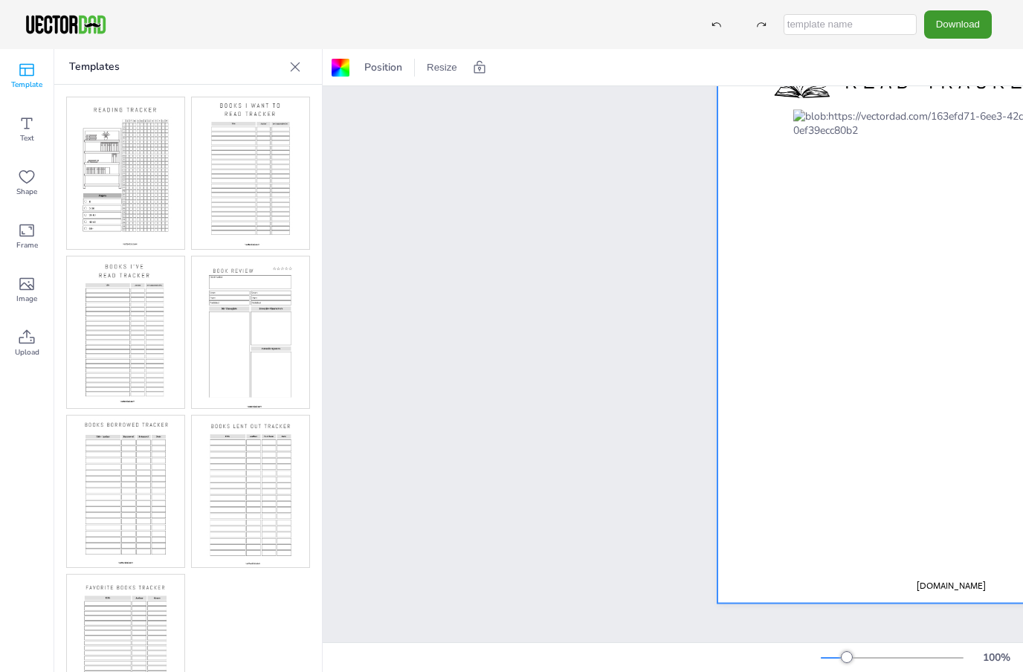
scroll to position [77, 0]
click at [964, 582] on span "[DOMAIN_NAME]" at bounding box center [951, 586] width 69 height 12
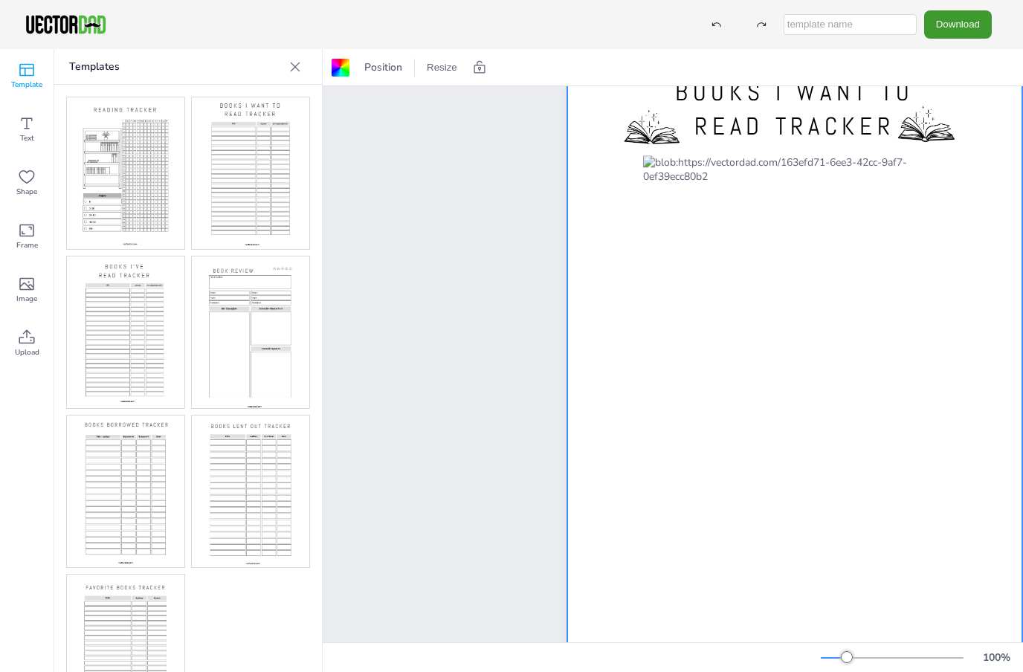
scroll to position [31, 150]
click at [27, 247] on span "Frame" at bounding box center [27, 245] width 22 height 12
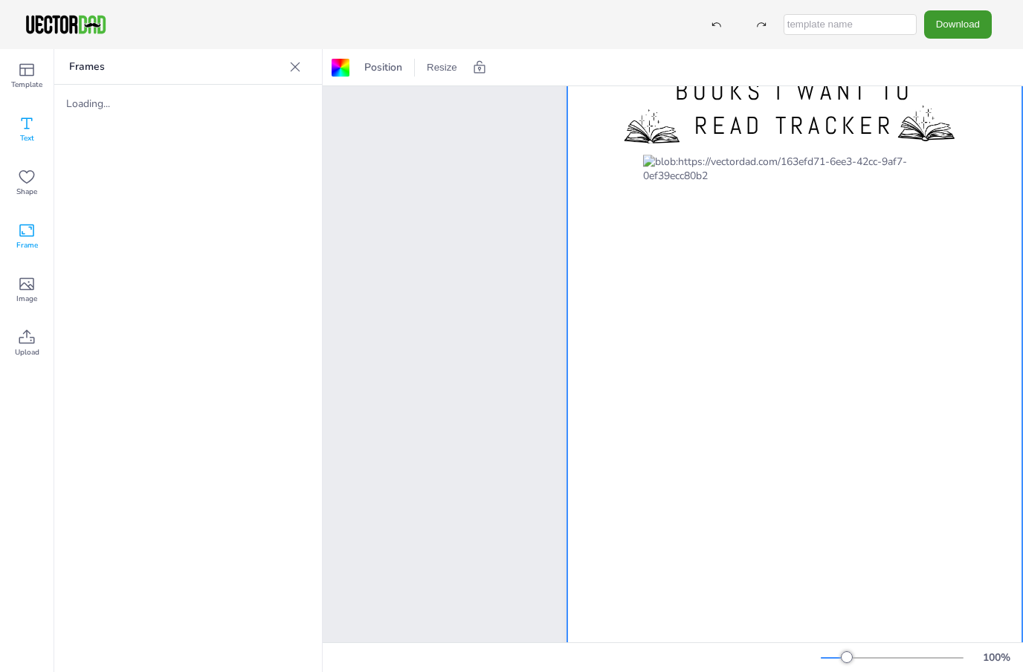
click at [26, 123] on icon at bounding box center [27, 124] width 18 height 18
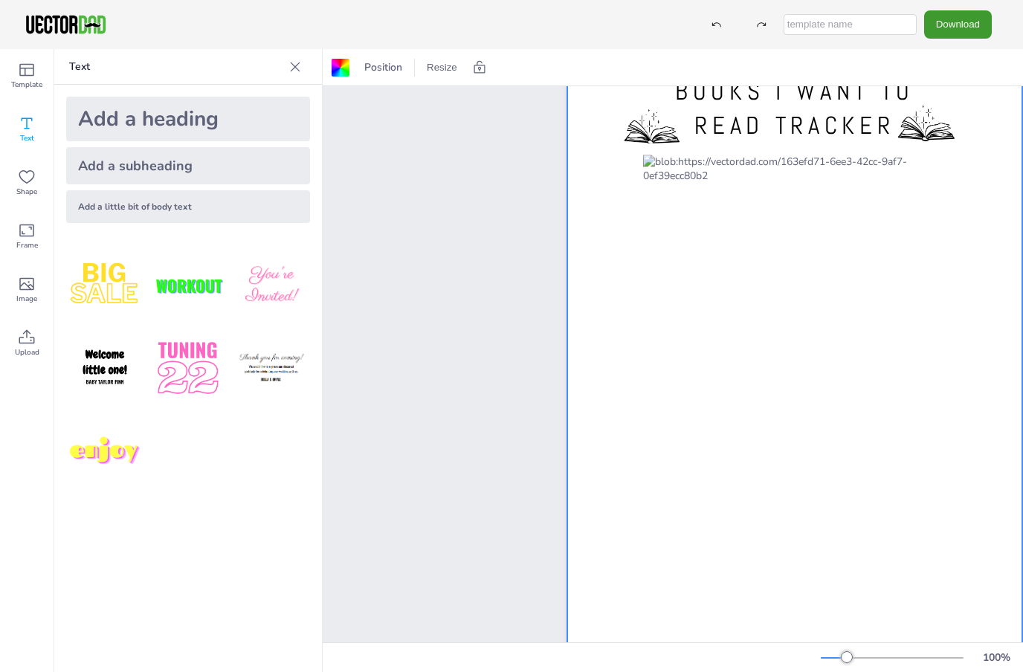
click at [301, 62] on icon at bounding box center [295, 66] width 15 height 15
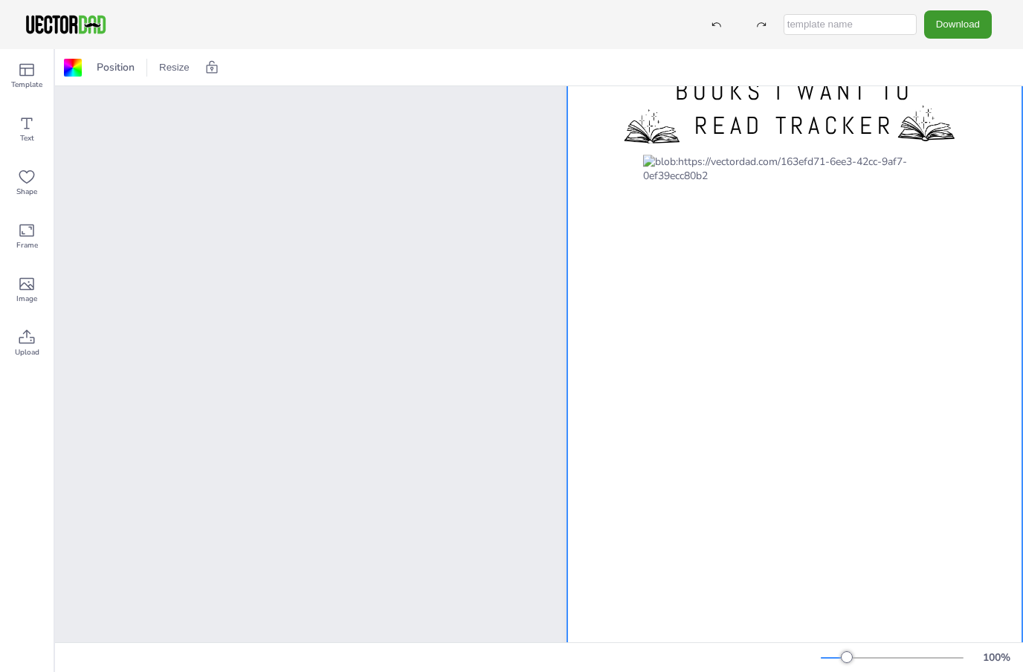
scroll to position [31, 16]
click at [207, 70] on icon at bounding box center [212, 67] width 15 height 15
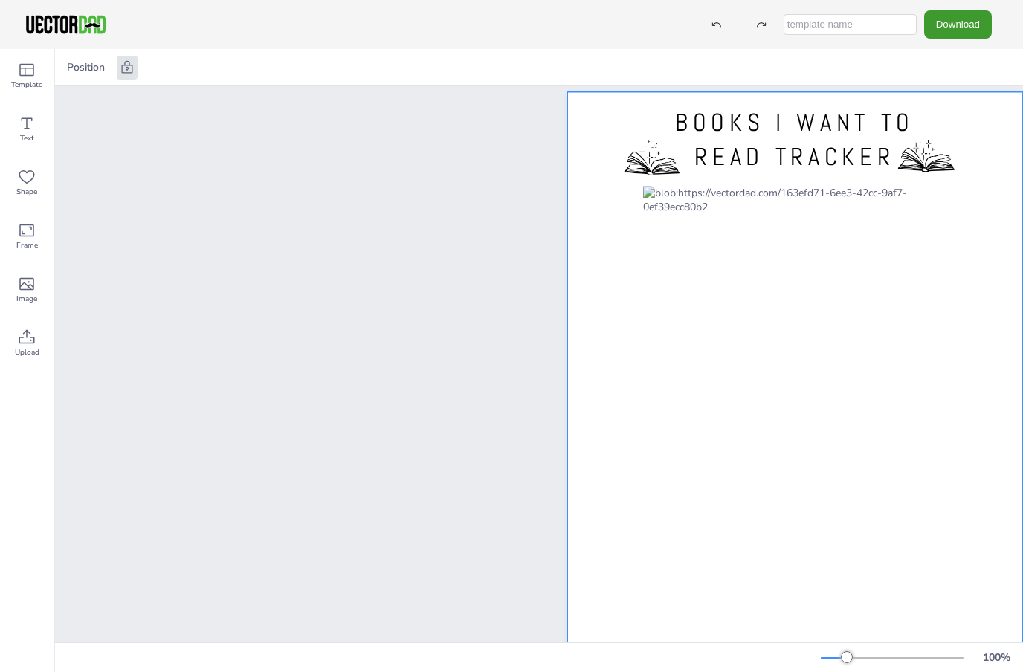
scroll to position [0, 16]
click at [625, 301] on div at bounding box center [794, 386] width 455 height 588
click at [630, 307] on div at bounding box center [794, 386] width 455 height 588
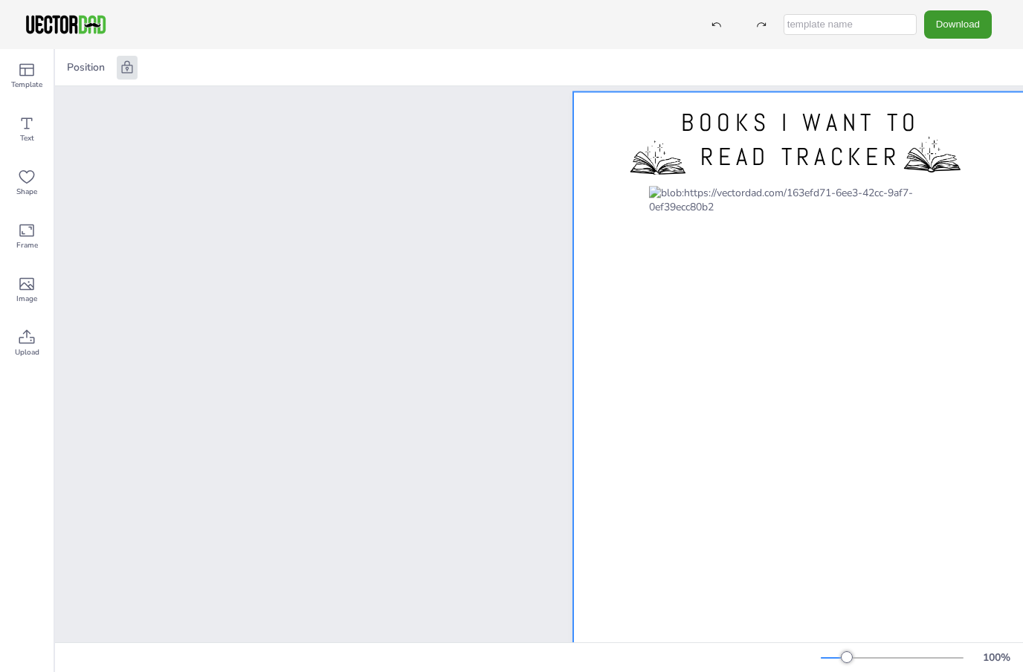
scroll to position [0, 0]
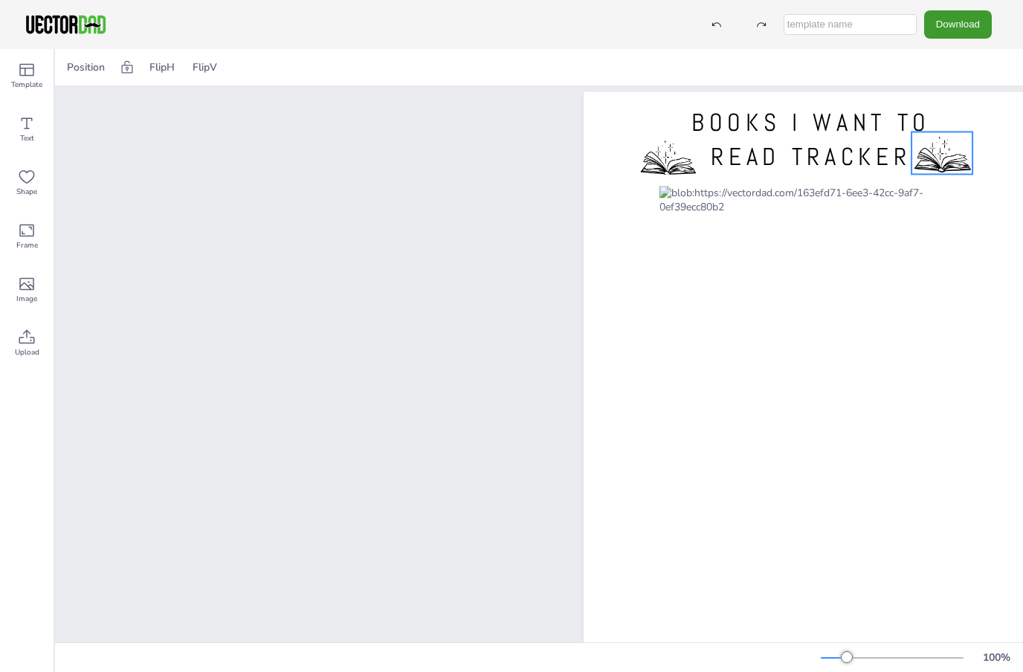
click at [950, 154] on div at bounding box center [942, 153] width 61 height 42
click at [951, 158] on div at bounding box center [942, 153] width 61 height 42
drag, startPoint x: 953, startPoint y: 158, endPoint x: 966, endPoint y: 164, distance: 14.6
click at [966, 164] on div at bounding box center [942, 153] width 61 height 42
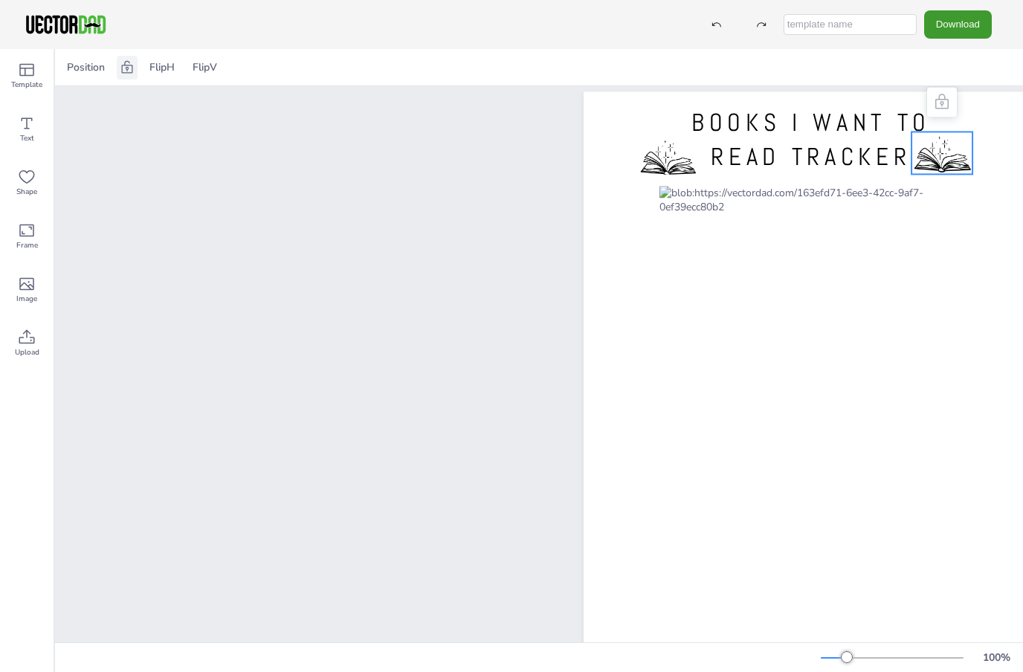
click at [121, 74] on icon at bounding box center [127, 67] width 15 height 15
click at [856, 150] on span "BOOKS I WANT TO READ TRACKER" at bounding box center [811, 139] width 239 height 65
click at [669, 174] on div at bounding box center [667, 157] width 59 height 42
click at [668, 158] on div at bounding box center [667, 157] width 59 height 42
click at [126, 76] on div at bounding box center [127, 68] width 21 height 24
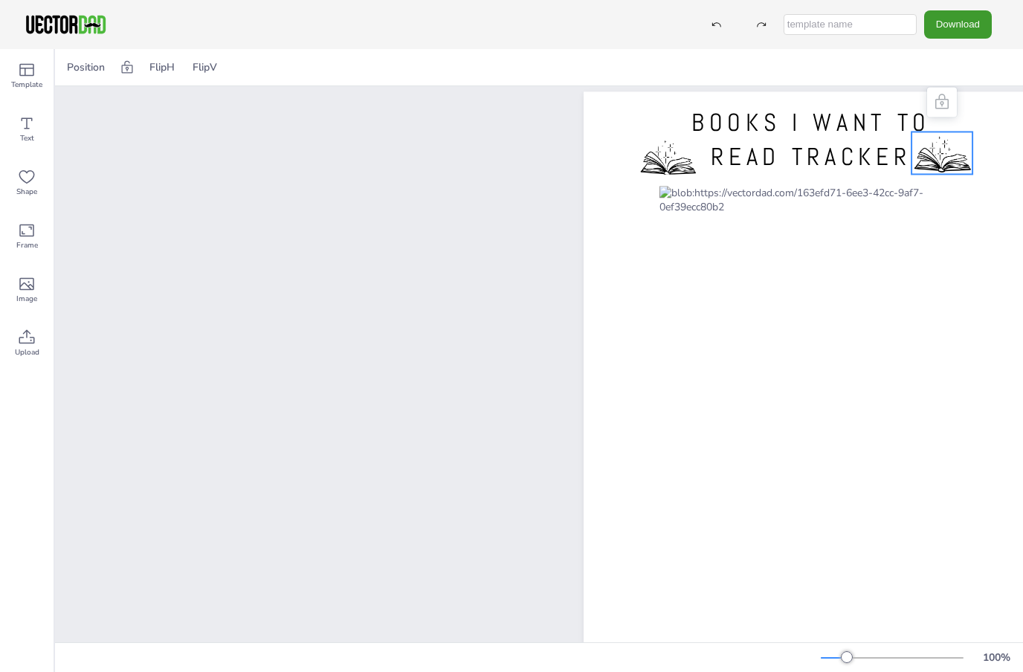
click at [943, 141] on div at bounding box center [942, 153] width 61 height 42
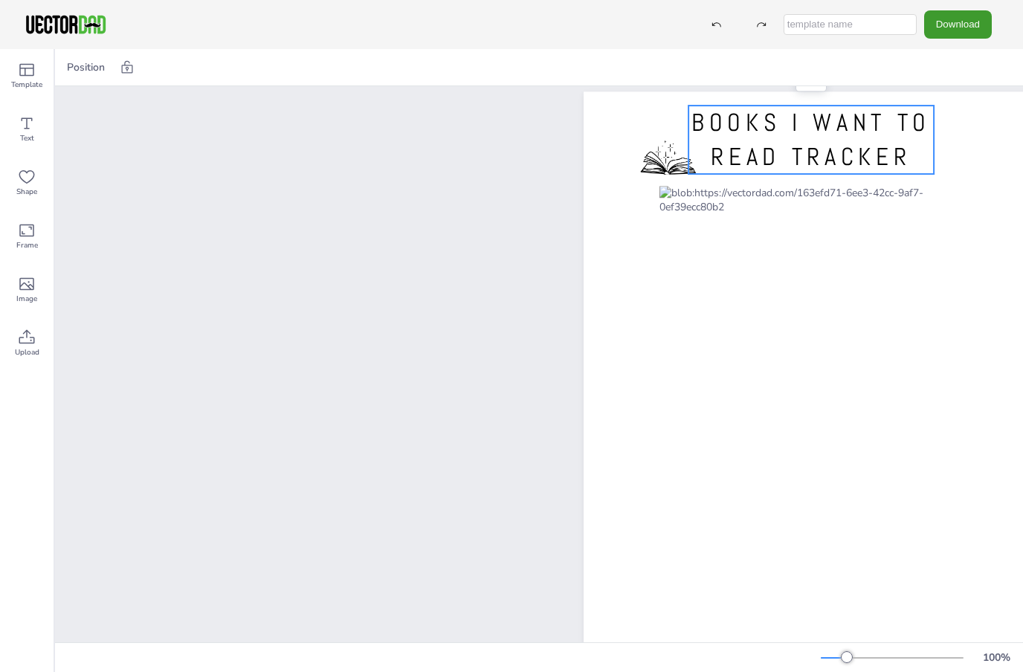
click at [742, 117] on span "BOOKS I WANT TO READ TRACKER" at bounding box center [811, 139] width 239 height 65
click at [681, 149] on div at bounding box center [667, 157] width 59 height 42
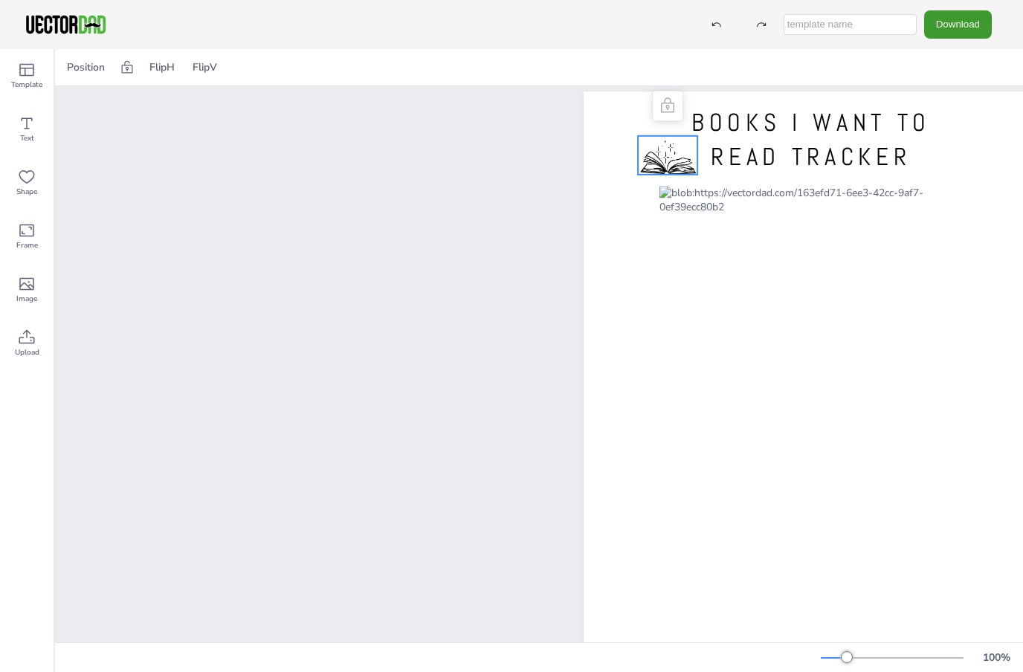
click at [680, 150] on div at bounding box center [667, 157] width 59 height 42
click at [121, 68] on icon at bounding box center [127, 67] width 15 height 15
click at [653, 152] on div at bounding box center [667, 157] width 59 height 42
click at [639, 138] on div at bounding box center [667, 157] width 59 height 42
click at [665, 157] on div at bounding box center [667, 157] width 59 height 42
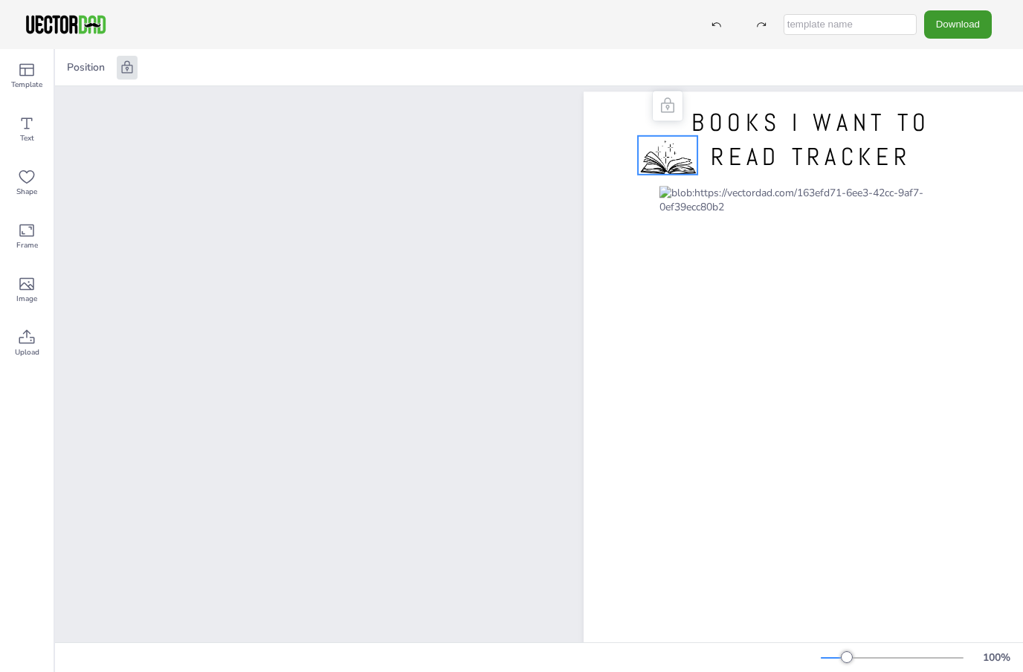
click at [673, 111] on icon at bounding box center [668, 106] width 18 height 18
click at [675, 157] on div at bounding box center [667, 157] width 59 height 42
click at [126, 71] on icon at bounding box center [127, 67] width 15 height 15
click at [67, 7] on div "Download" at bounding box center [511, 24] width 1023 height 49
click at [950, 32] on button "Download" at bounding box center [958, 24] width 68 height 28
